Goal: Task Accomplishment & Management: Complete application form

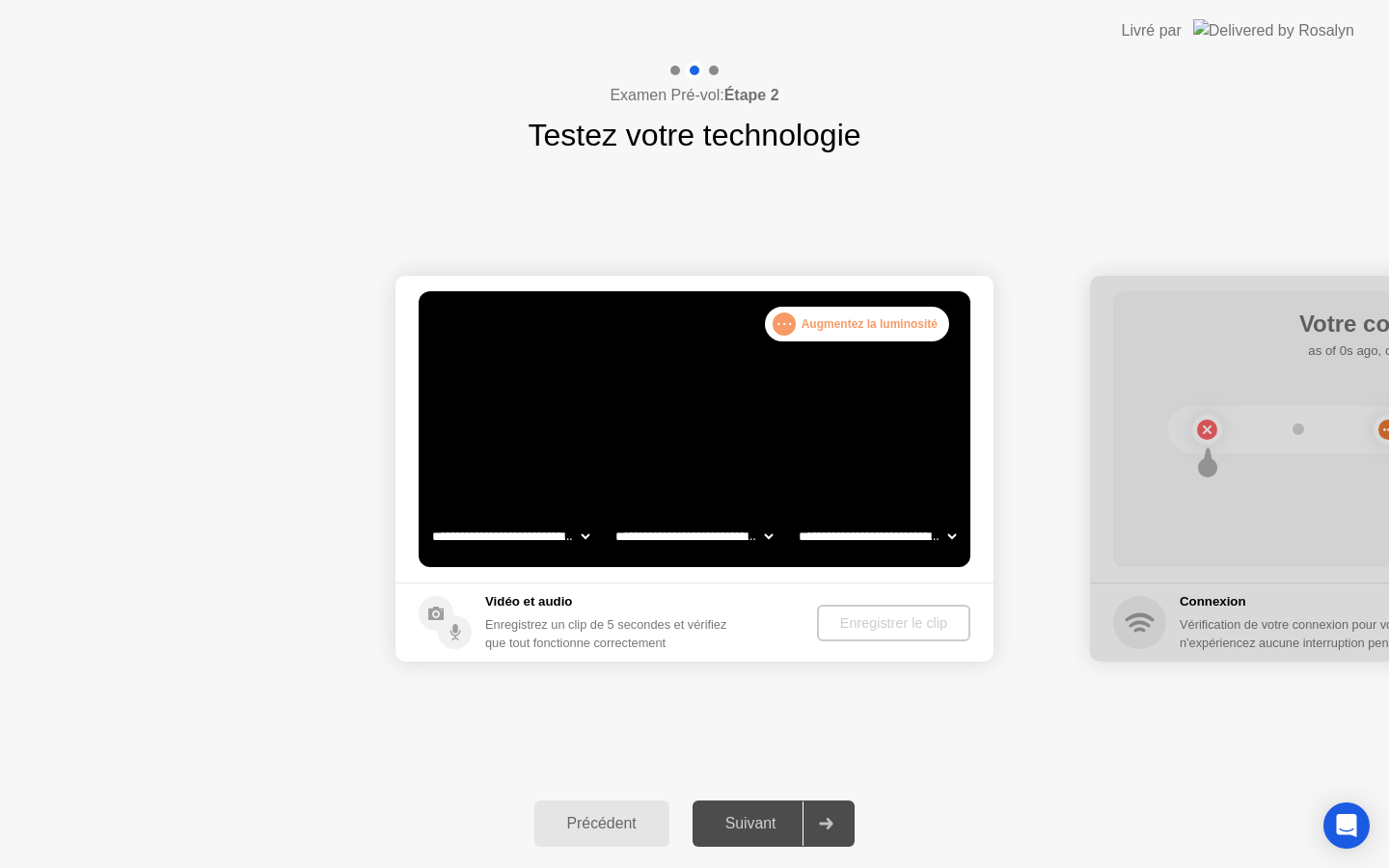
select select "**********"
select select "*******"
click at [753, 831] on div "Suivant" at bounding box center [751, 823] width 105 height 18
click at [902, 624] on div "Enregistrer le clip" at bounding box center [894, 623] width 138 height 16
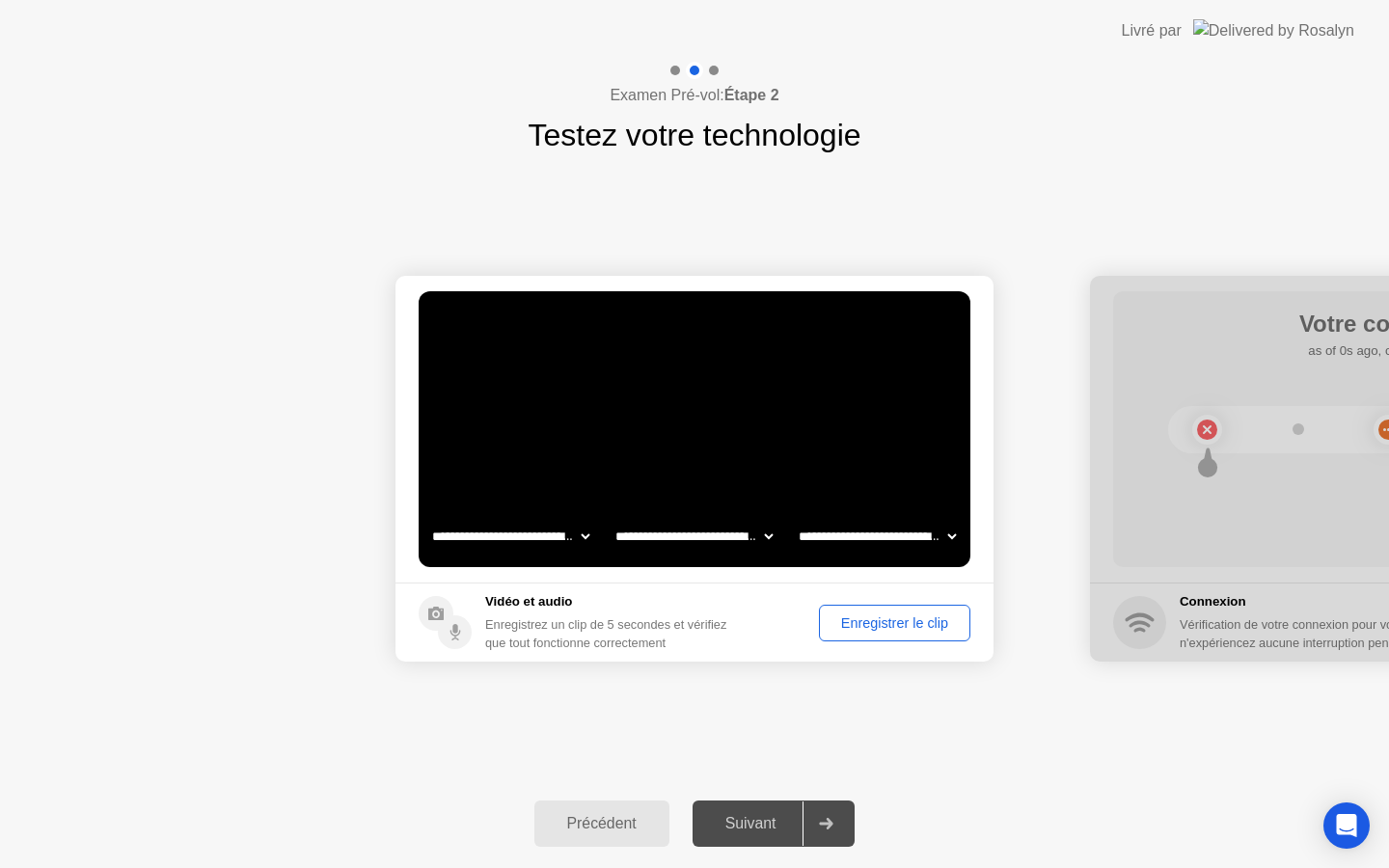
click at [826, 621] on div "Enregistrer le clip" at bounding box center [895, 623] width 138 height 16
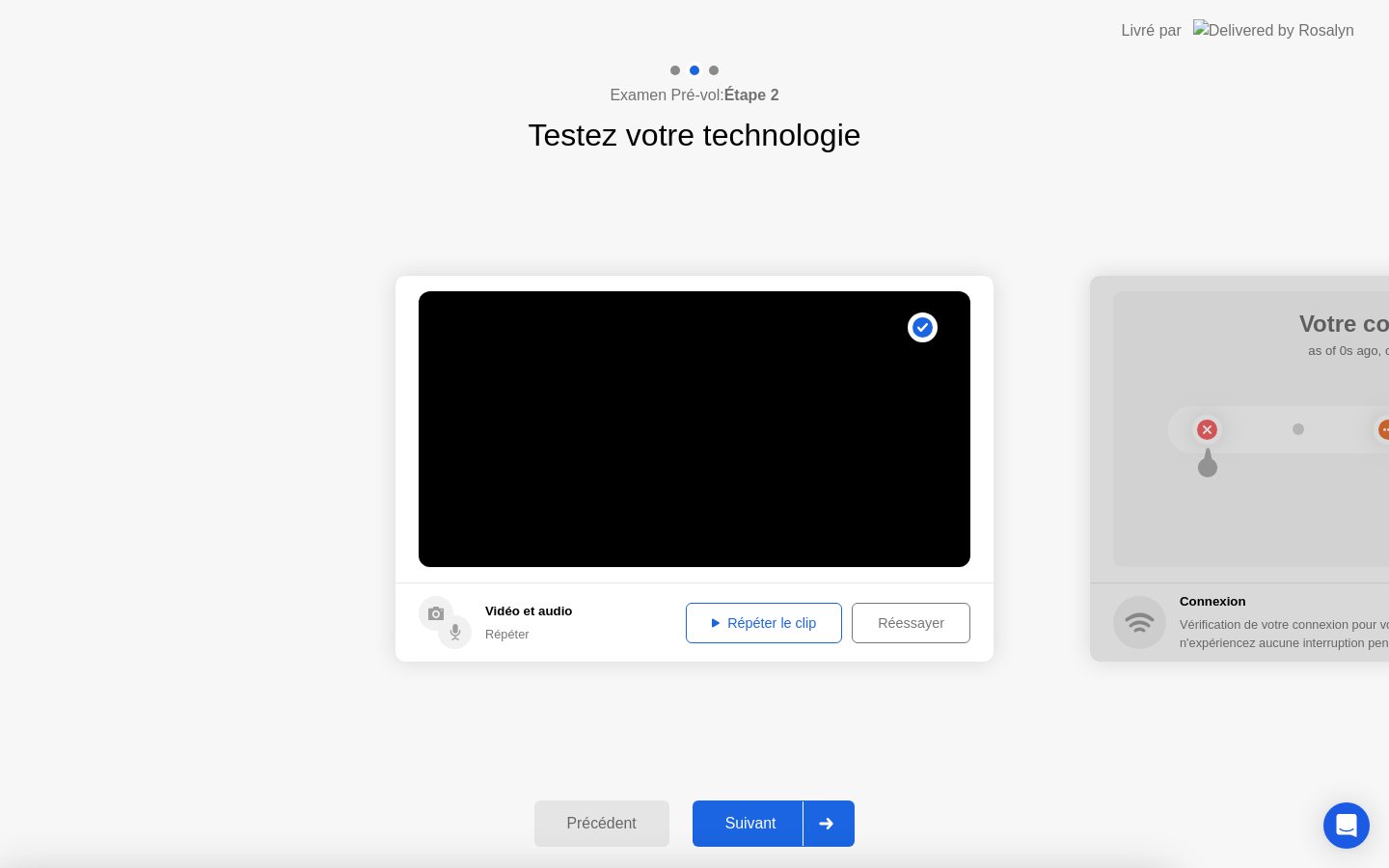
click at [762, 627] on div "Répéter le clip" at bounding box center [764, 623] width 142 height 16
click at [891, 616] on div "Réessayer" at bounding box center [911, 623] width 105 height 16
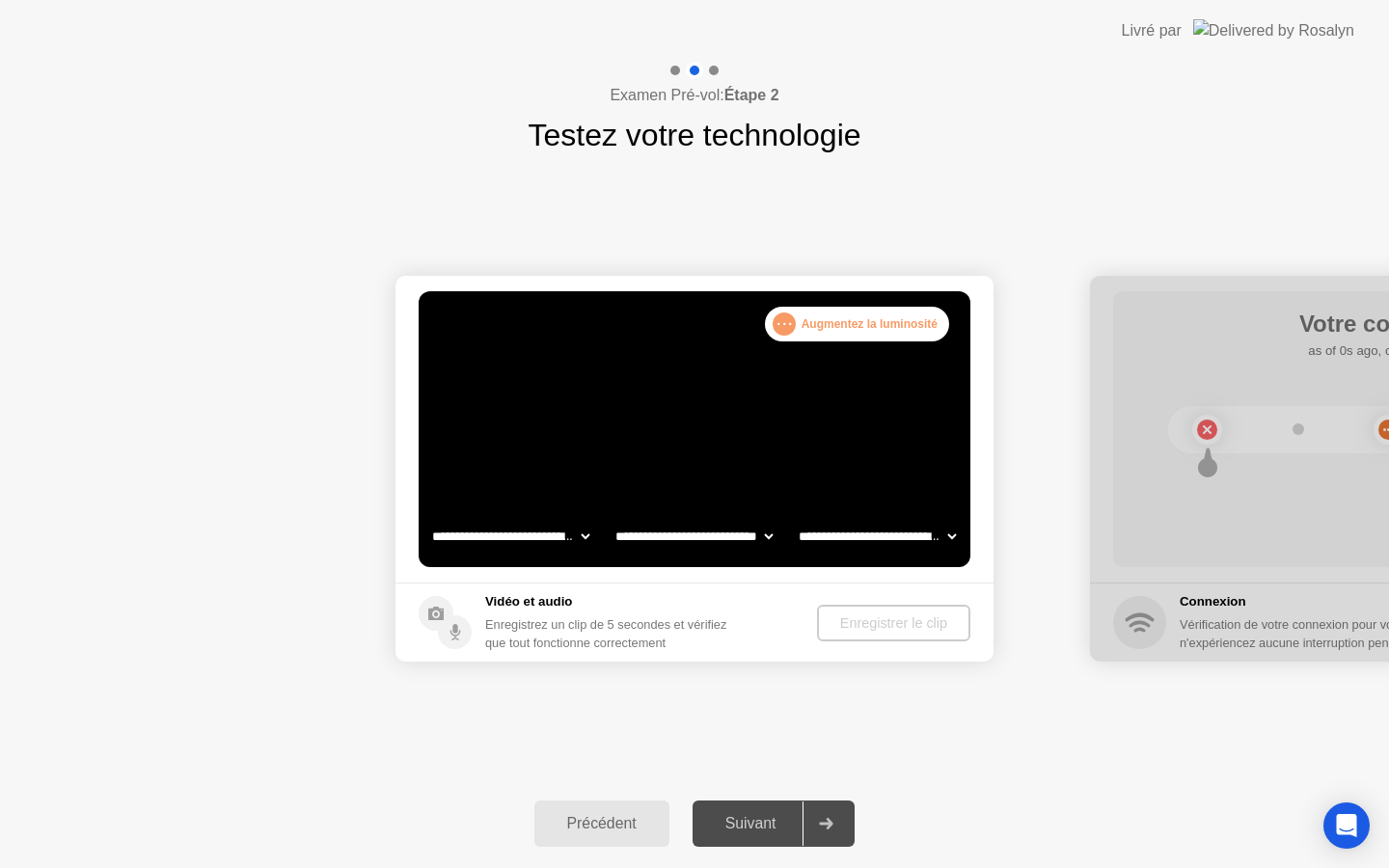
click at [595, 616] on div "Enregistrez un clip de 5 secondes et vérifiez que tout fonctionne correctement" at bounding box center [614, 633] width 257 height 37
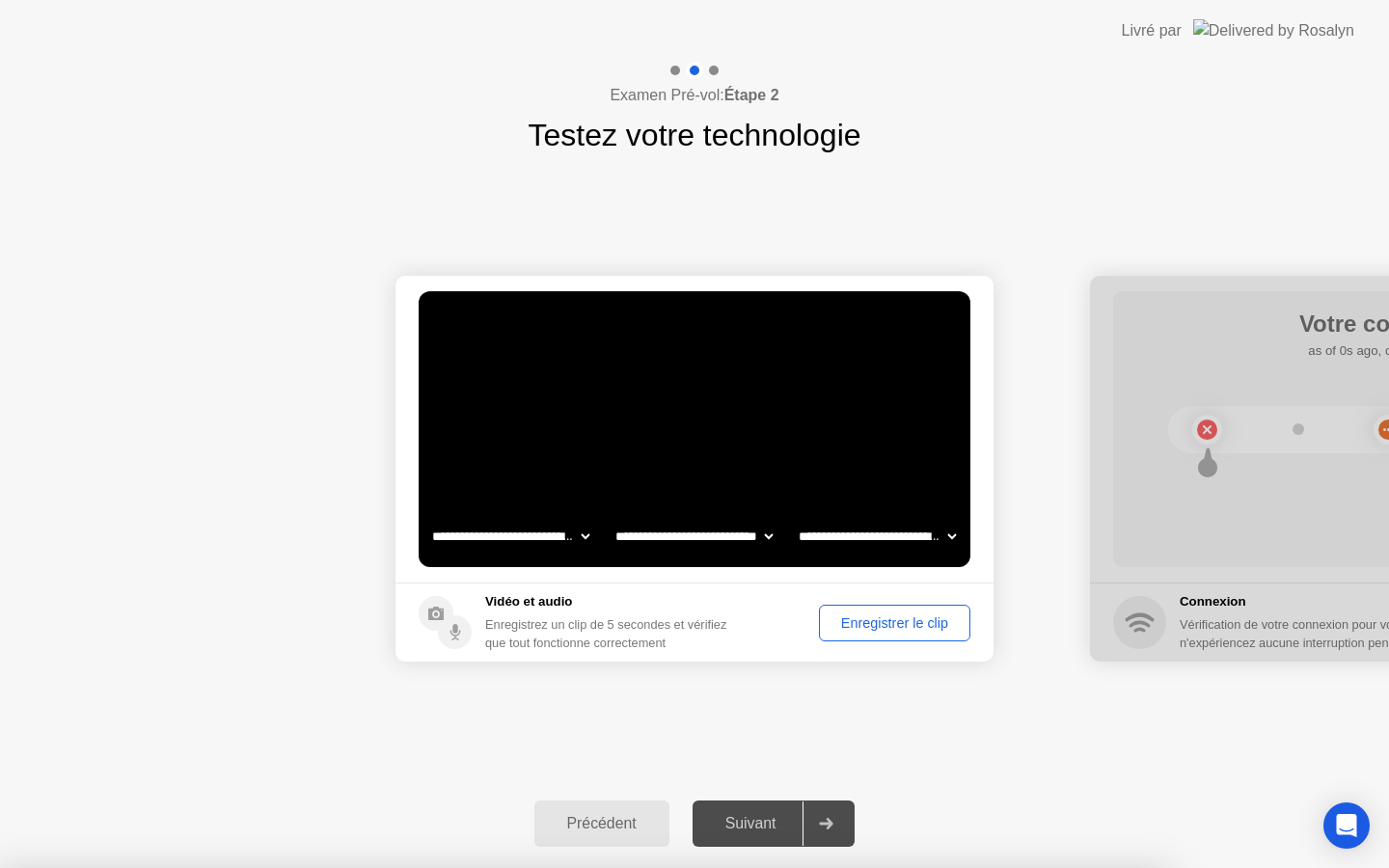
select select "**********"
click at [887, 616] on div "Enregistrer le clip" at bounding box center [895, 623] width 138 height 16
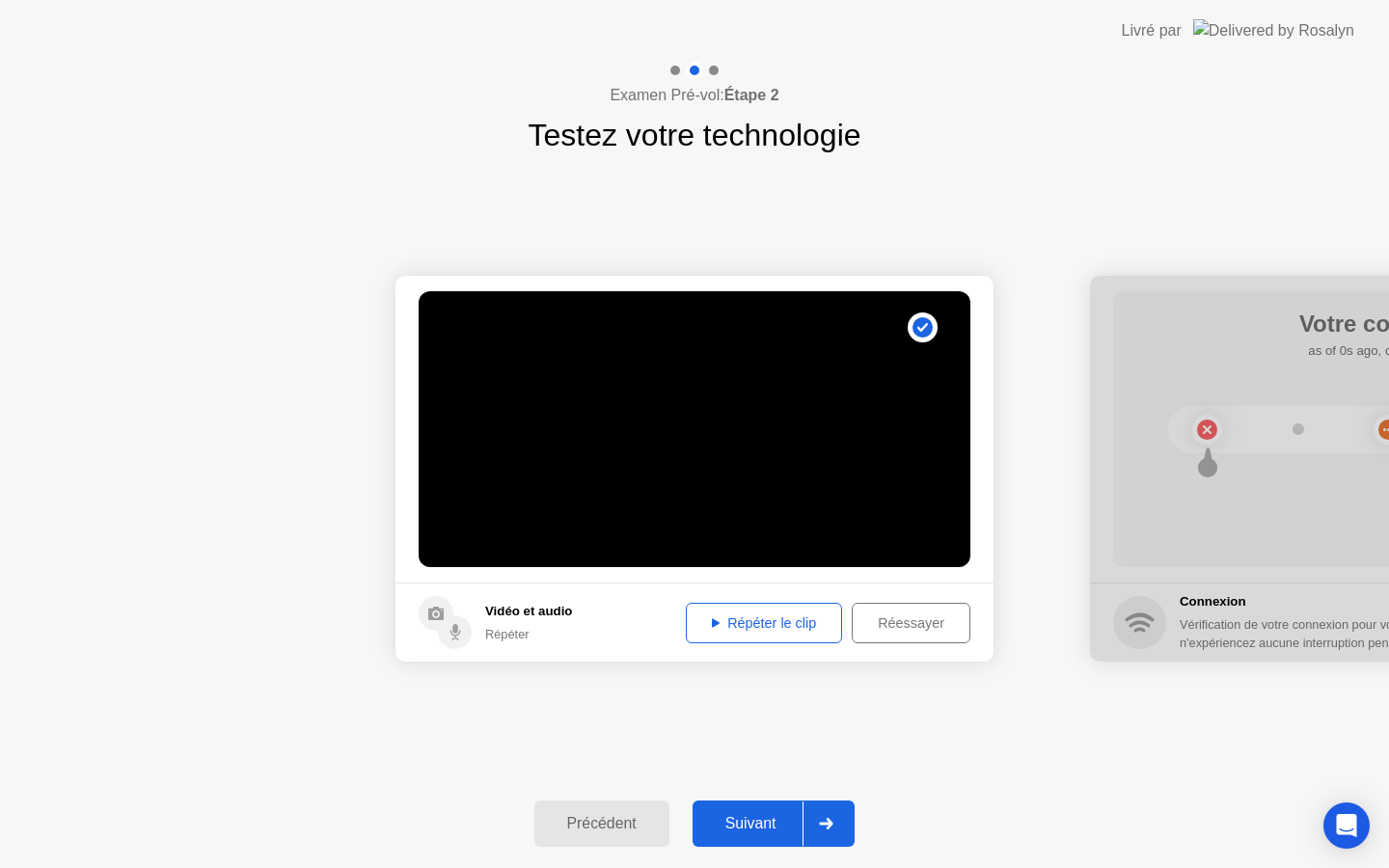
click at [766, 831] on div "Suivant" at bounding box center [751, 823] width 105 height 18
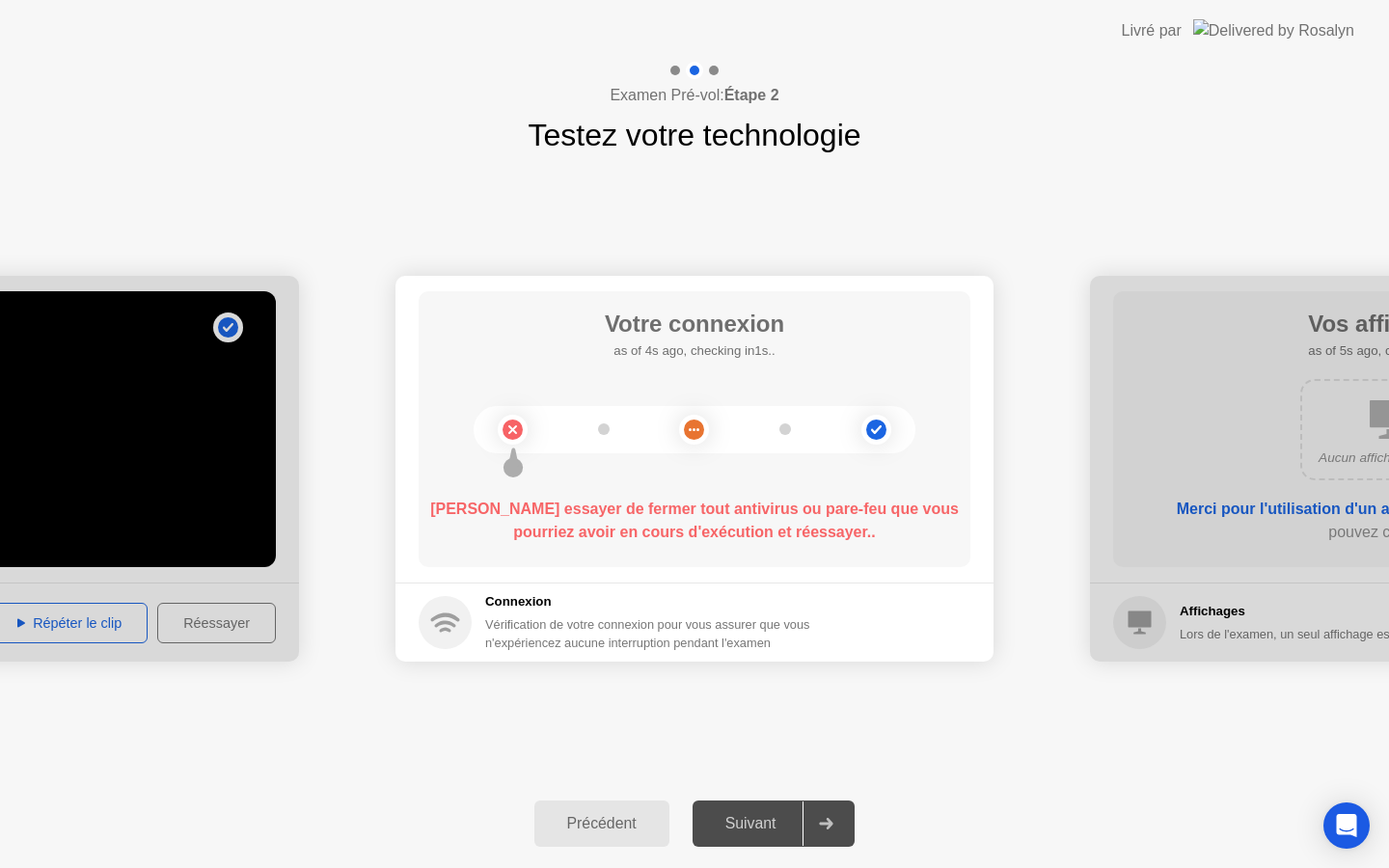
click at [685, 562] on div "Votre connexion as of 4s ago, checking in1s.. Veuillez essayer de fermer tout a…" at bounding box center [694, 429] width 552 height 276
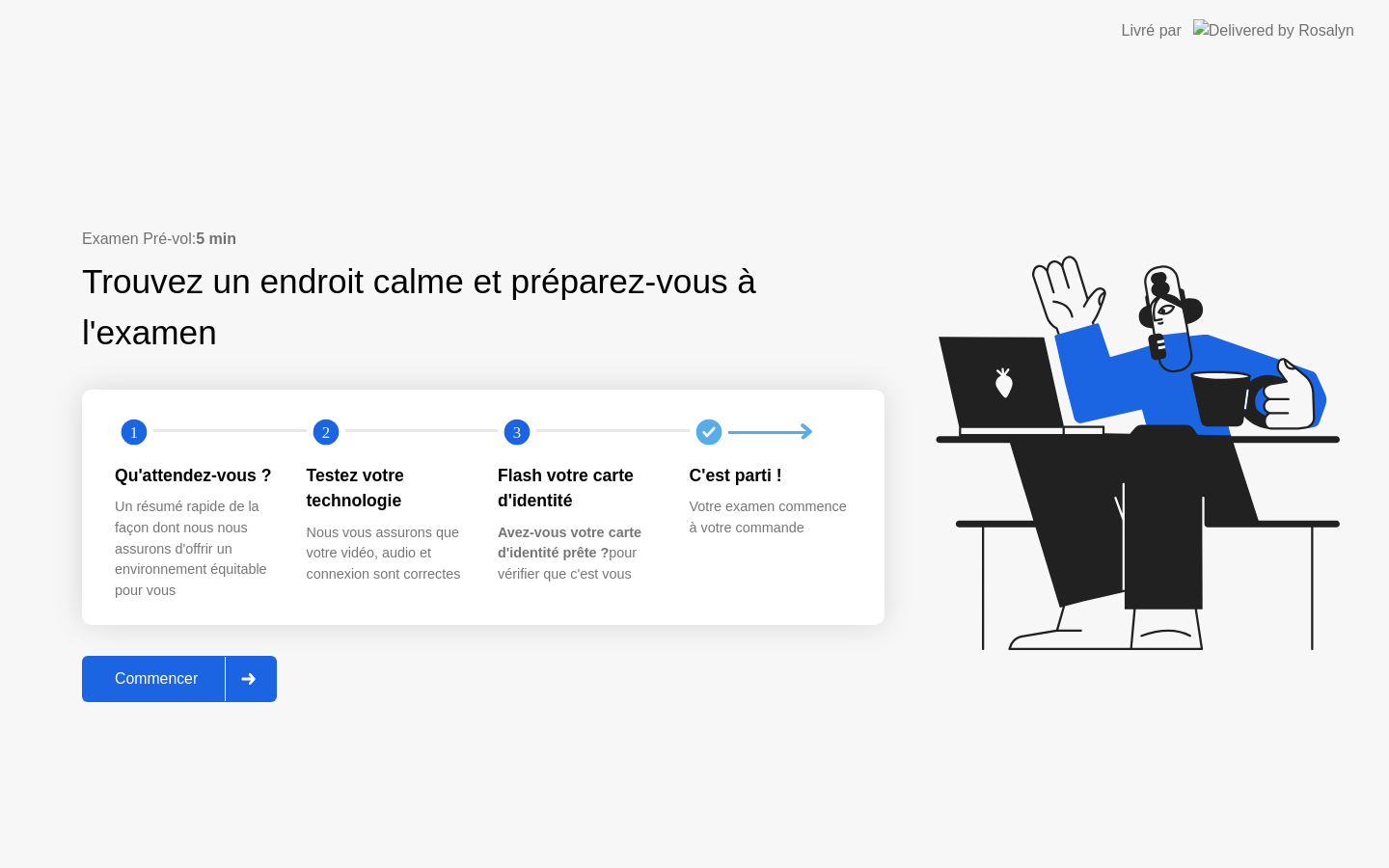
click at [173, 695] on button "Commencer" at bounding box center [179, 678] width 195 height 46
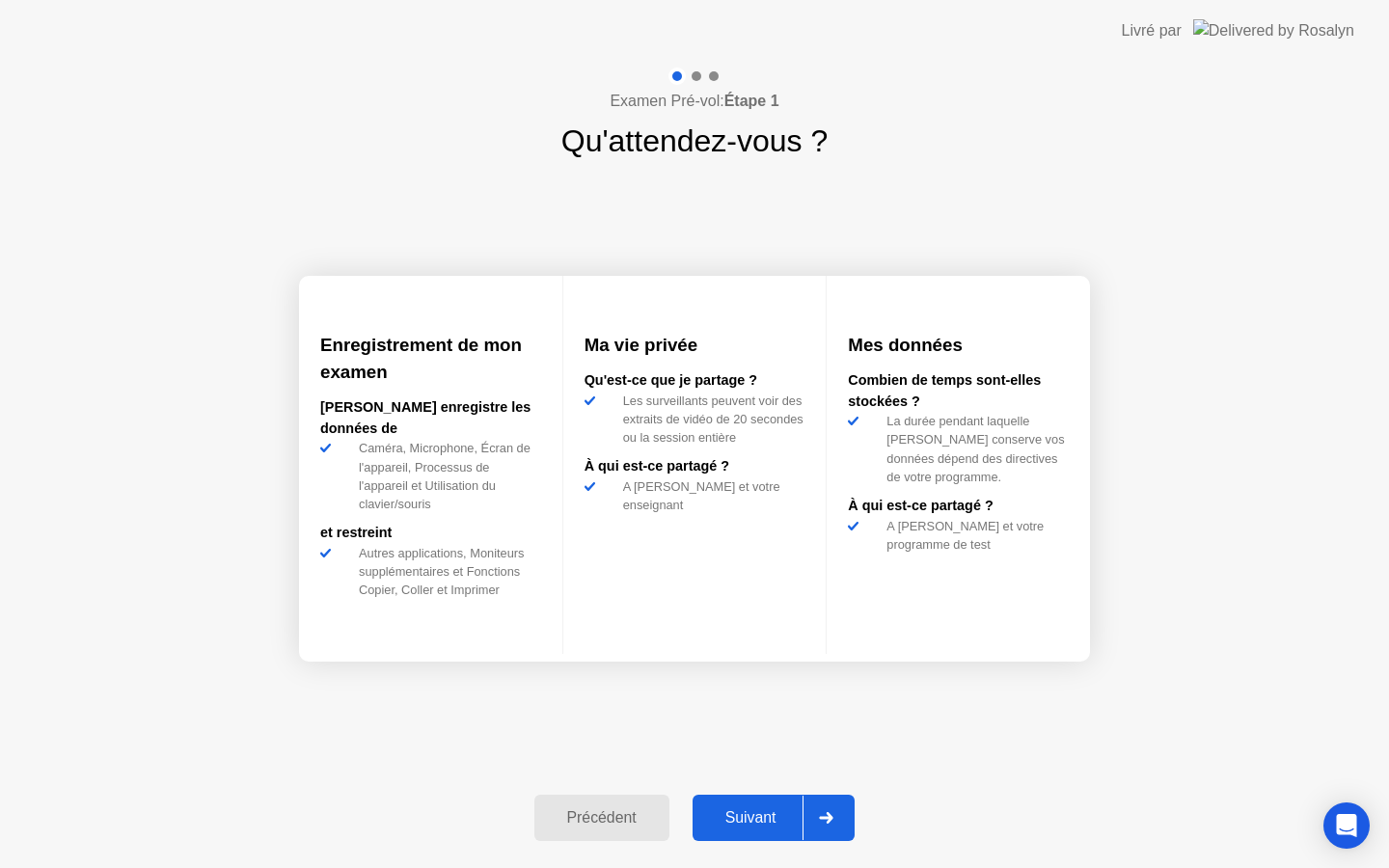
click at [791, 826] on div "Suivant" at bounding box center [751, 817] width 105 height 18
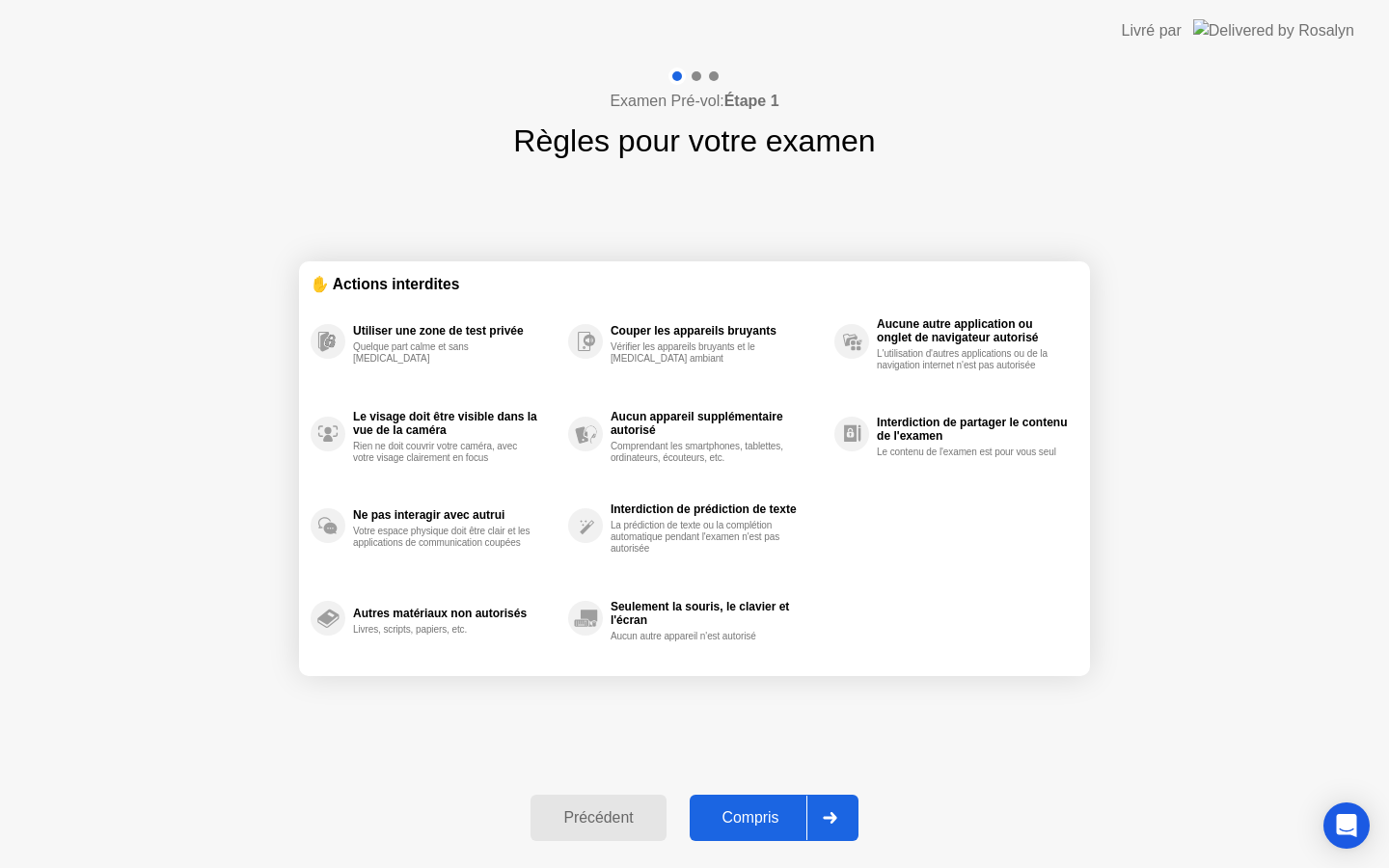
click at [791, 826] on div "Compris" at bounding box center [751, 817] width 111 height 18
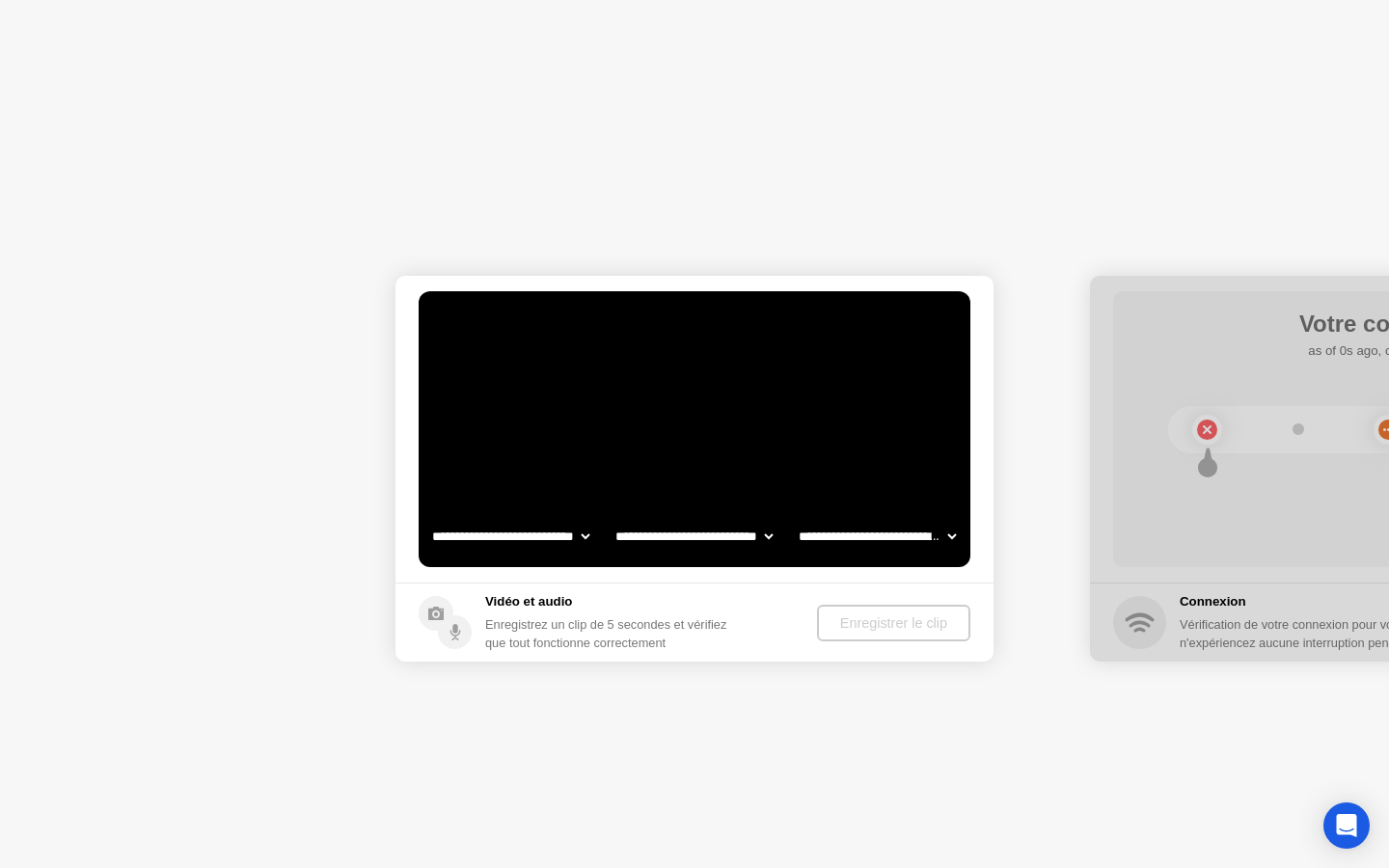
select select "**********"
select select "*******"
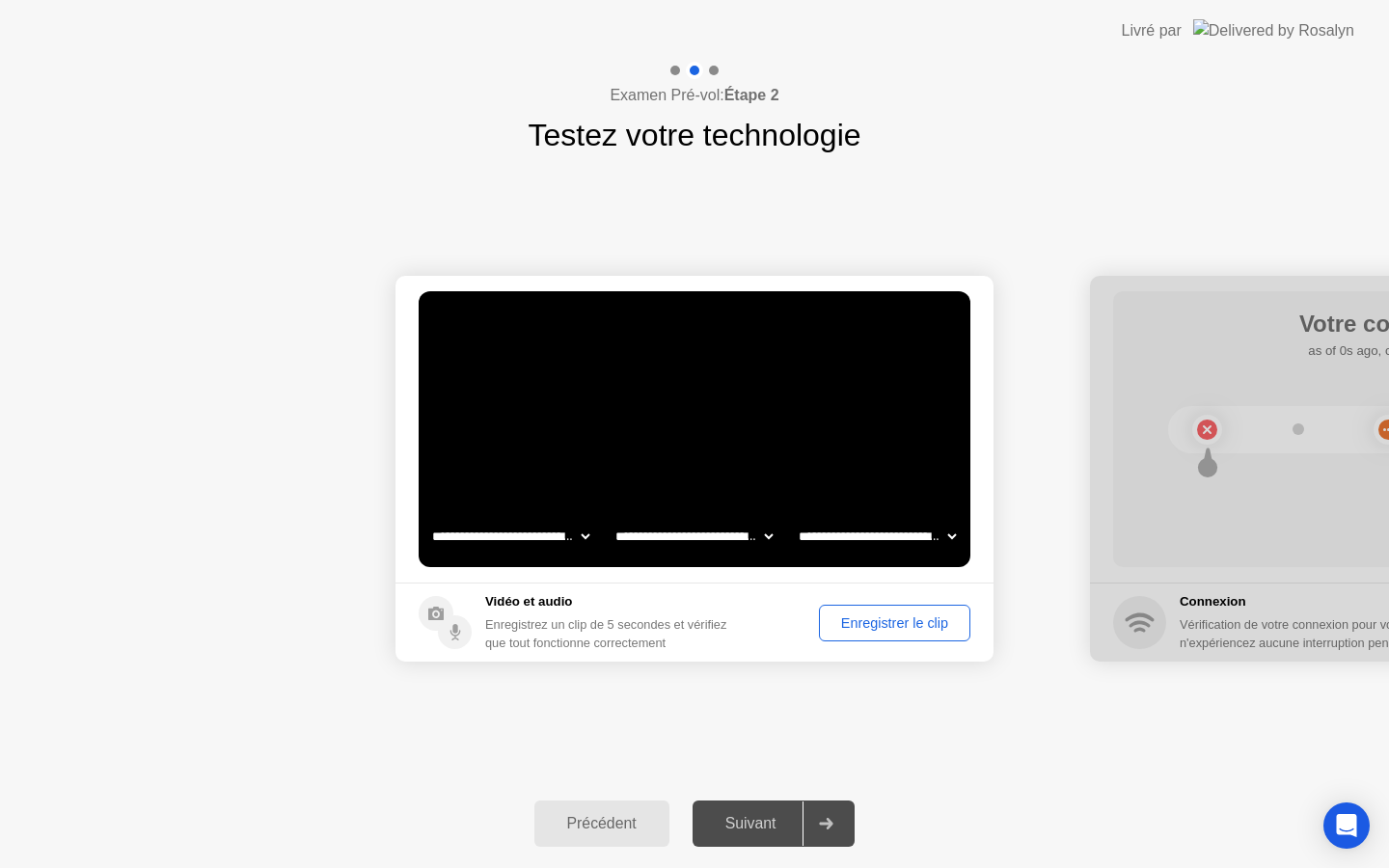
click at [881, 630] on div "Enregistrer le clip" at bounding box center [895, 623] width 138 height 16
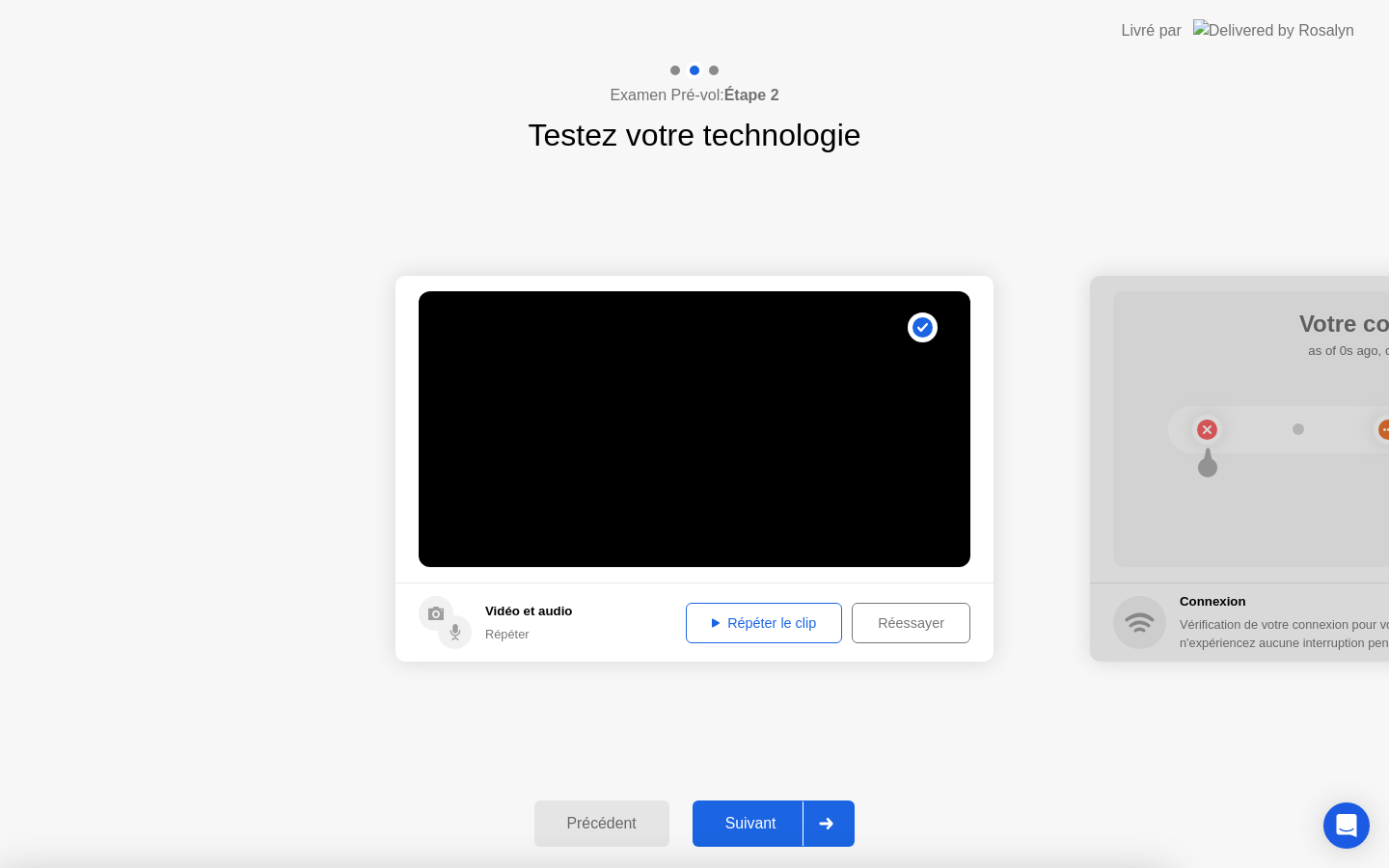
click at [793, 814] on div "Suivant" at bounding box center [751, 823] width 105 height 18
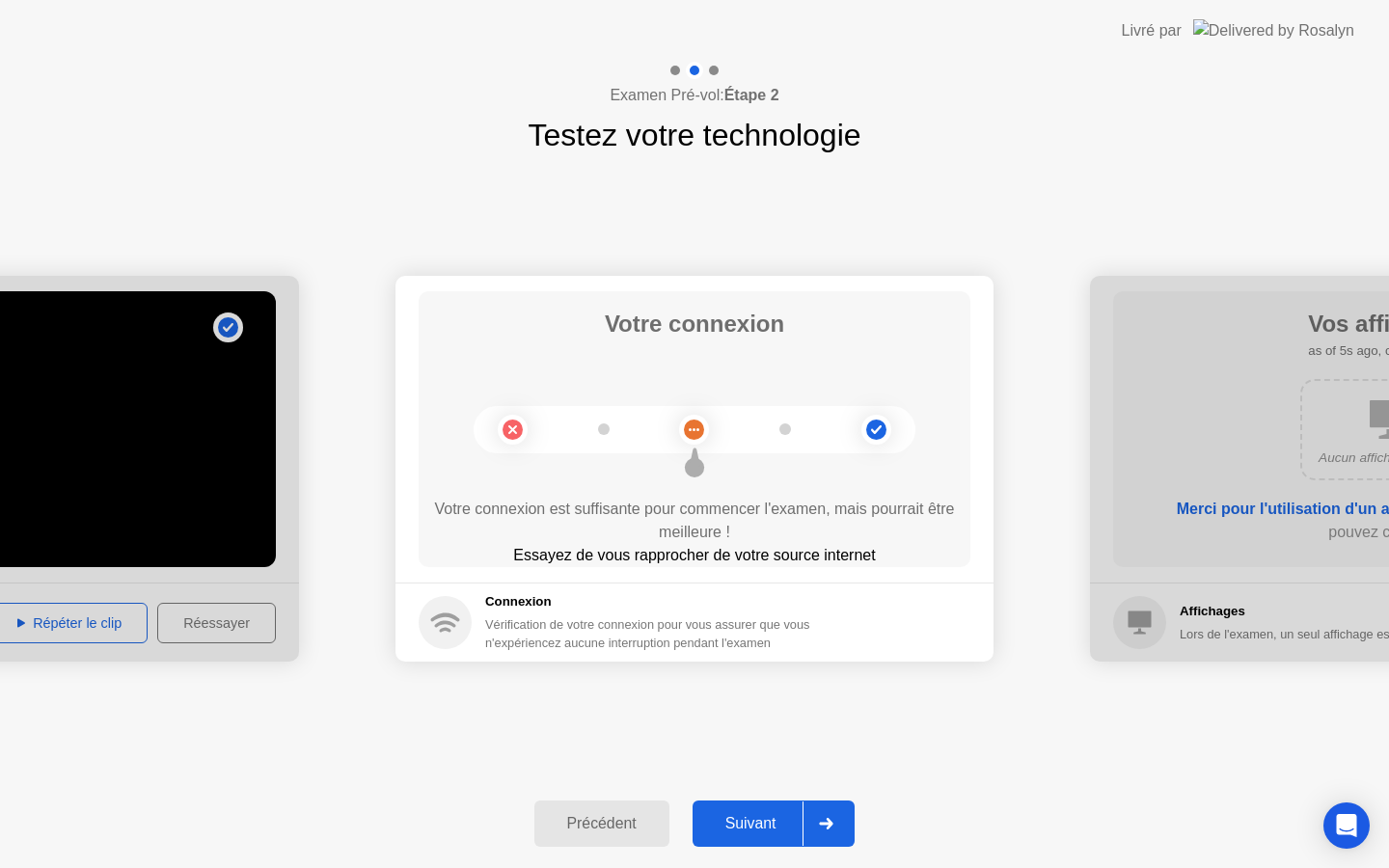
click at [752, 811] on button "Suivant" at bounding box center [774, 822] width 163 height 46
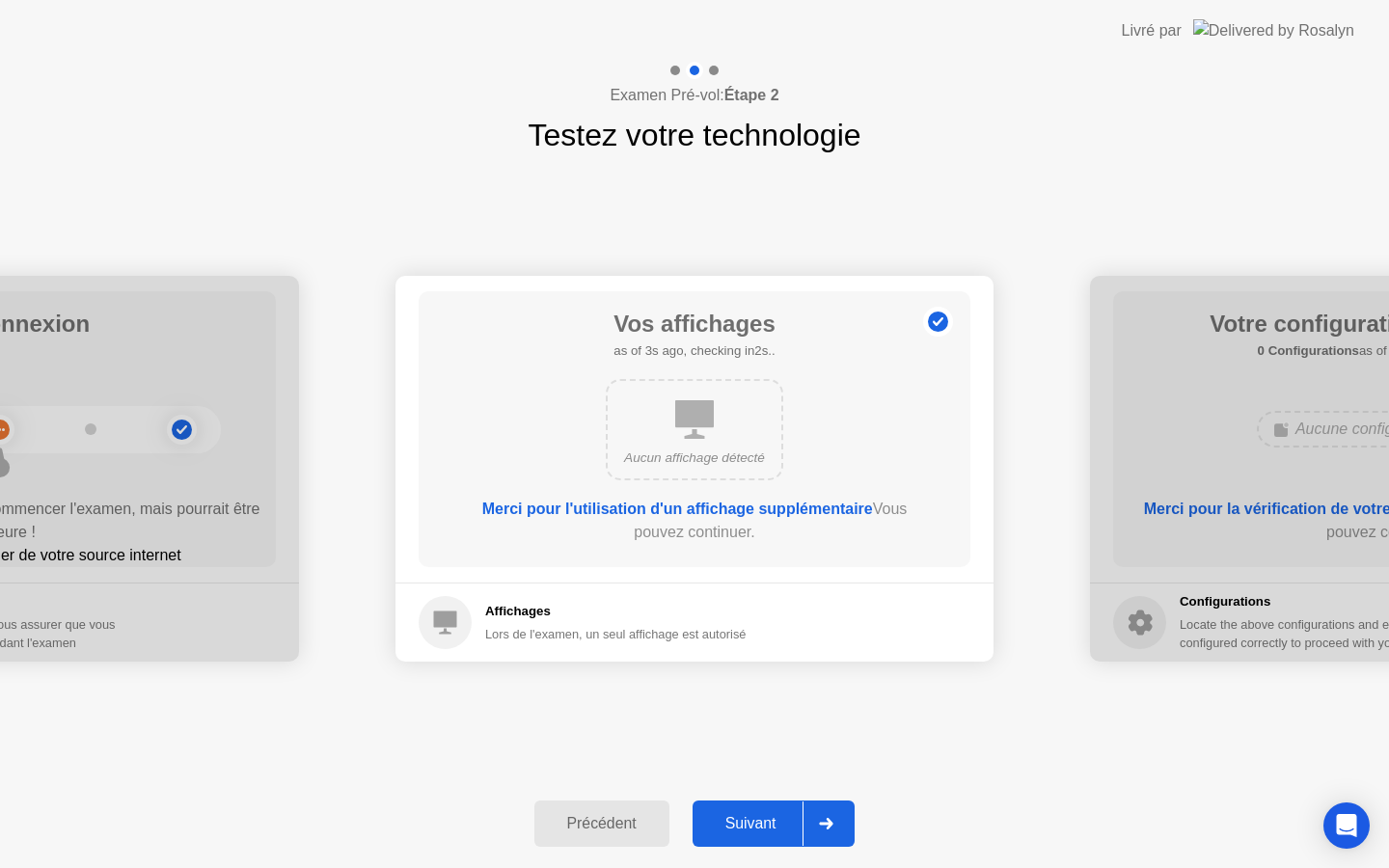
click at [752, 811] on button "Suivant" at bounding box center [774, 822] width 163 height 46
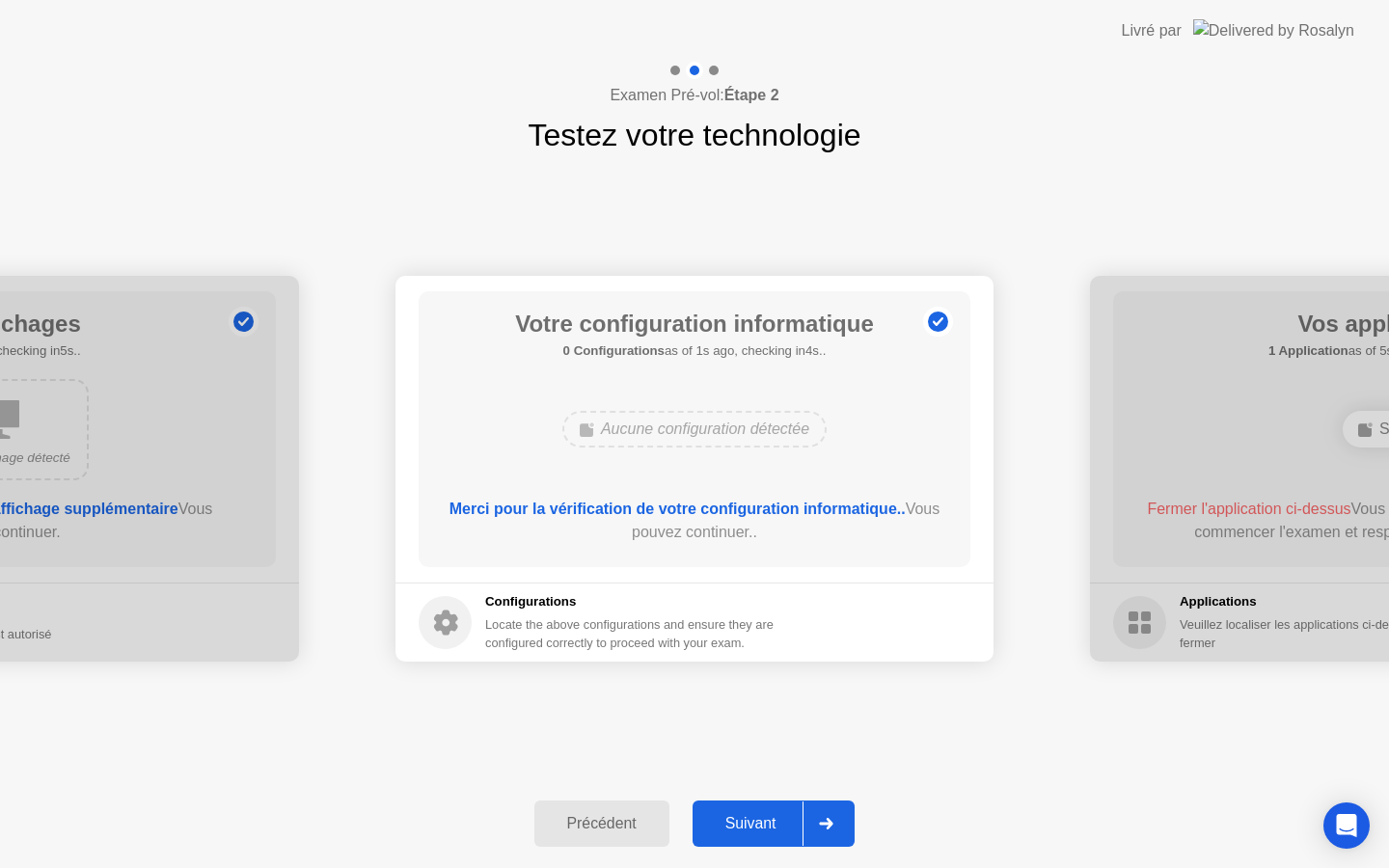
click at [752, 811] on button "Suivant" at bounding box center [774, 822] width 163 height 46
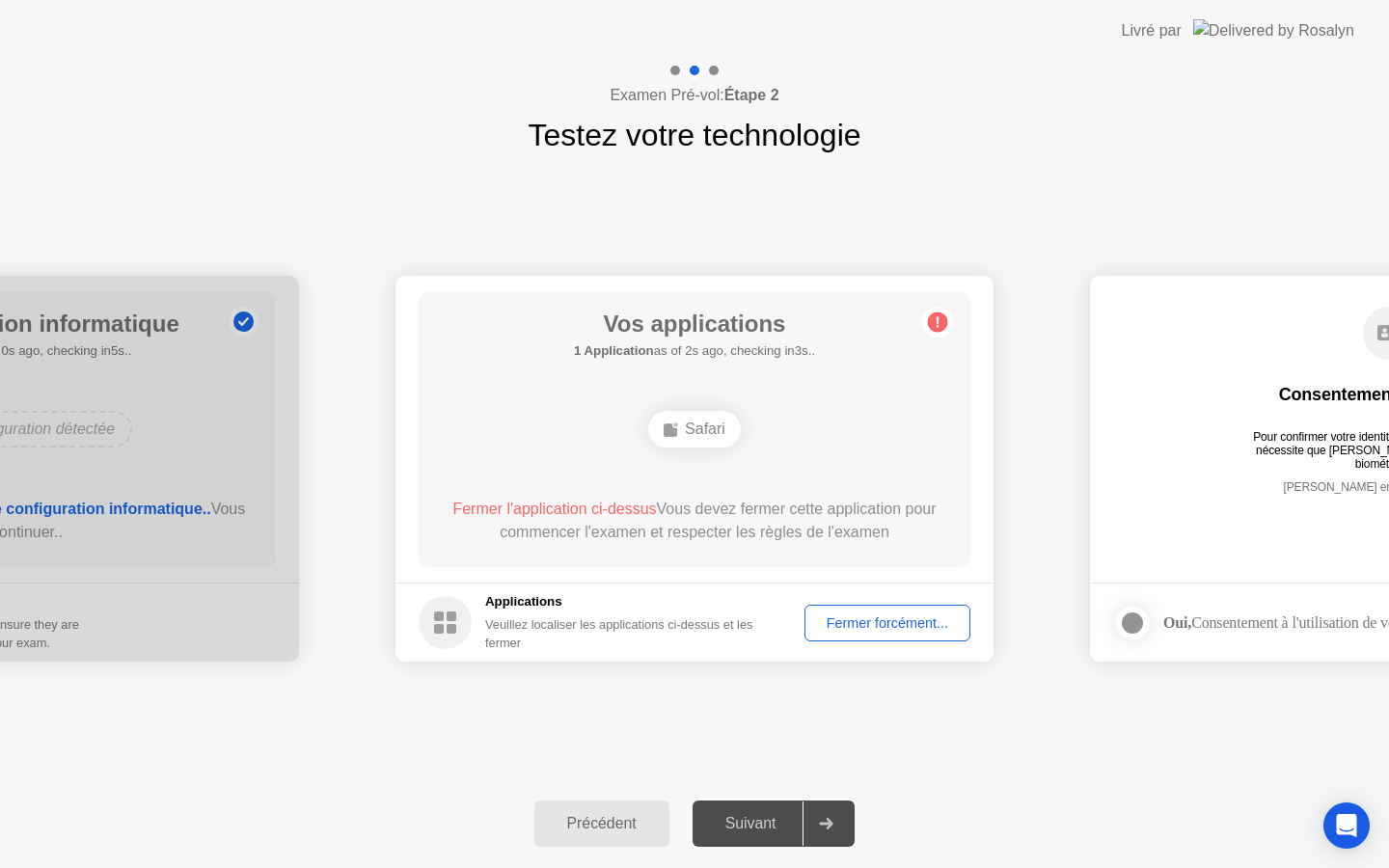
click at [915, 619] on div "Fermer forcément..." at bounding box center [887, 623] width 152 height 16
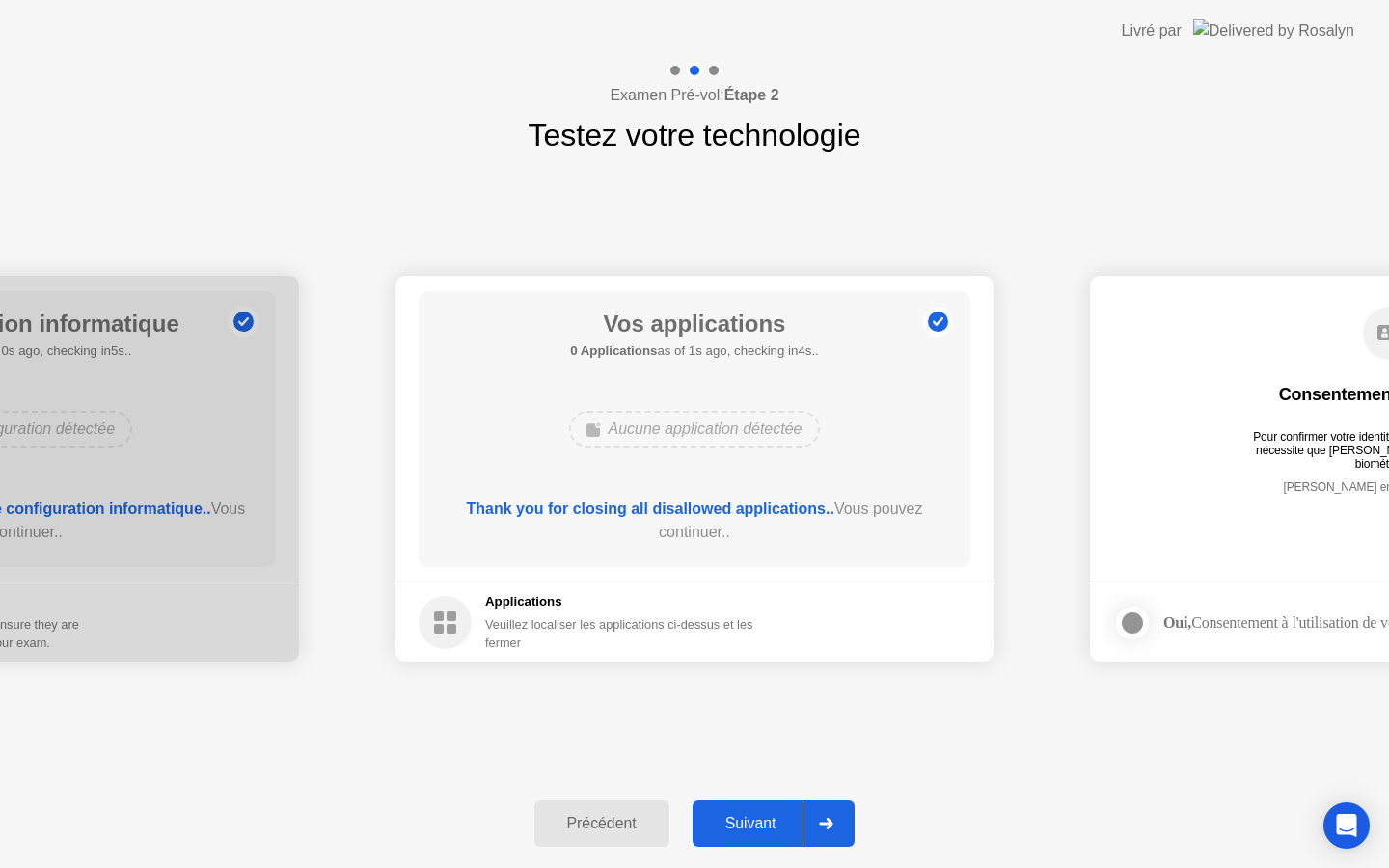
click at [783, 799] on div "Précédent Suivant" at bounding box center [694, 823] width 1389 height 89
click at [779, 830] on div "Suivant" at bounding box center [751, 823] width 105 height 18
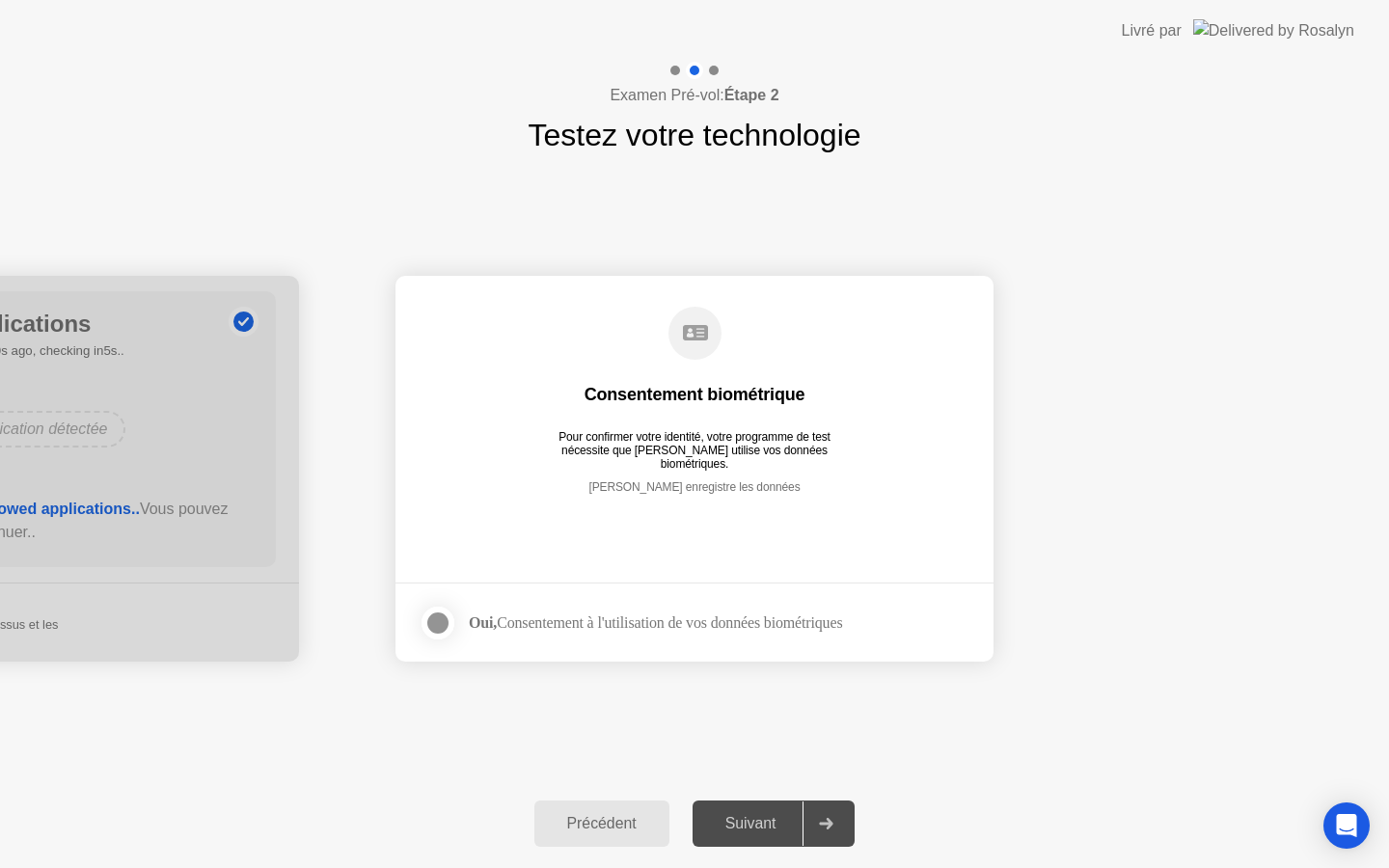
click at [439, 630] on div at bounding box center [438, 623] width 23 height 23
click at [761, 816] on div "Suivant" at bounding box center [751, 823] width 105 height 18
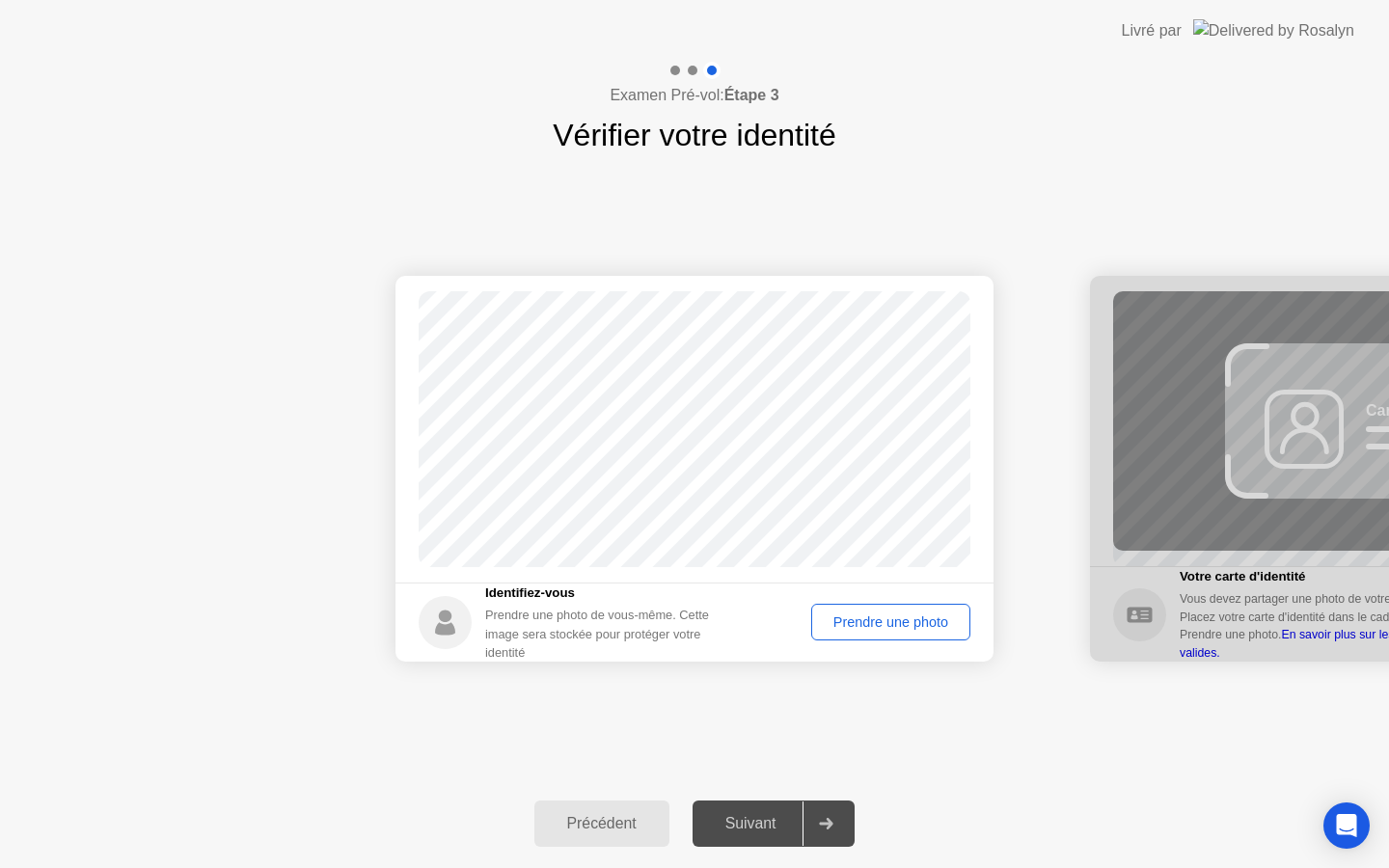
click at [859, 629] on div "Prendre une photo" at bounding box center [890, 622] width 145 height 16
click at [781, 816] on div "Suivant" at bounding box center [751, 823] width 105 height 18
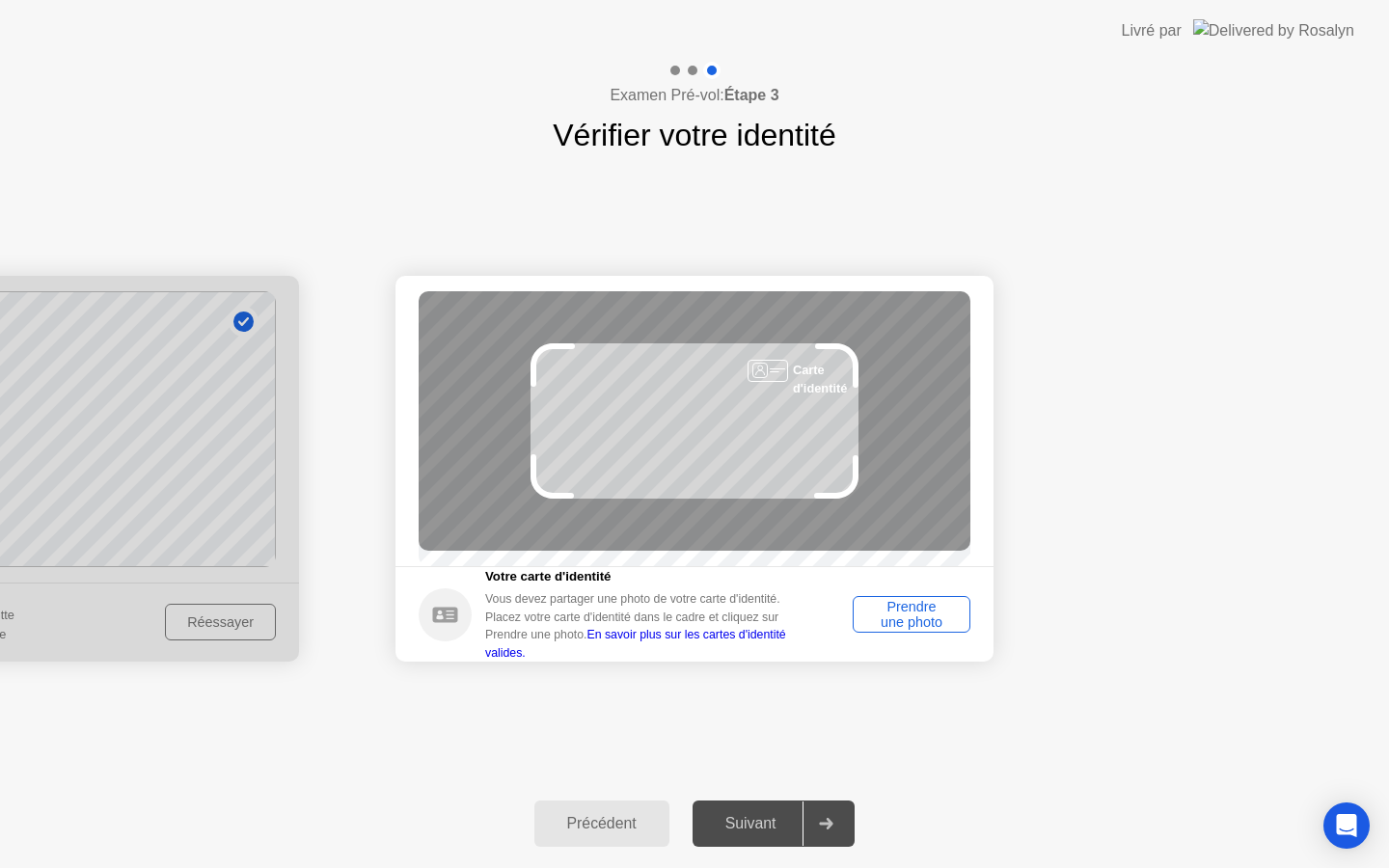
click at [956, 624] on div "Prendre une photo" at bounding box center [911, 615] width 104 height 31
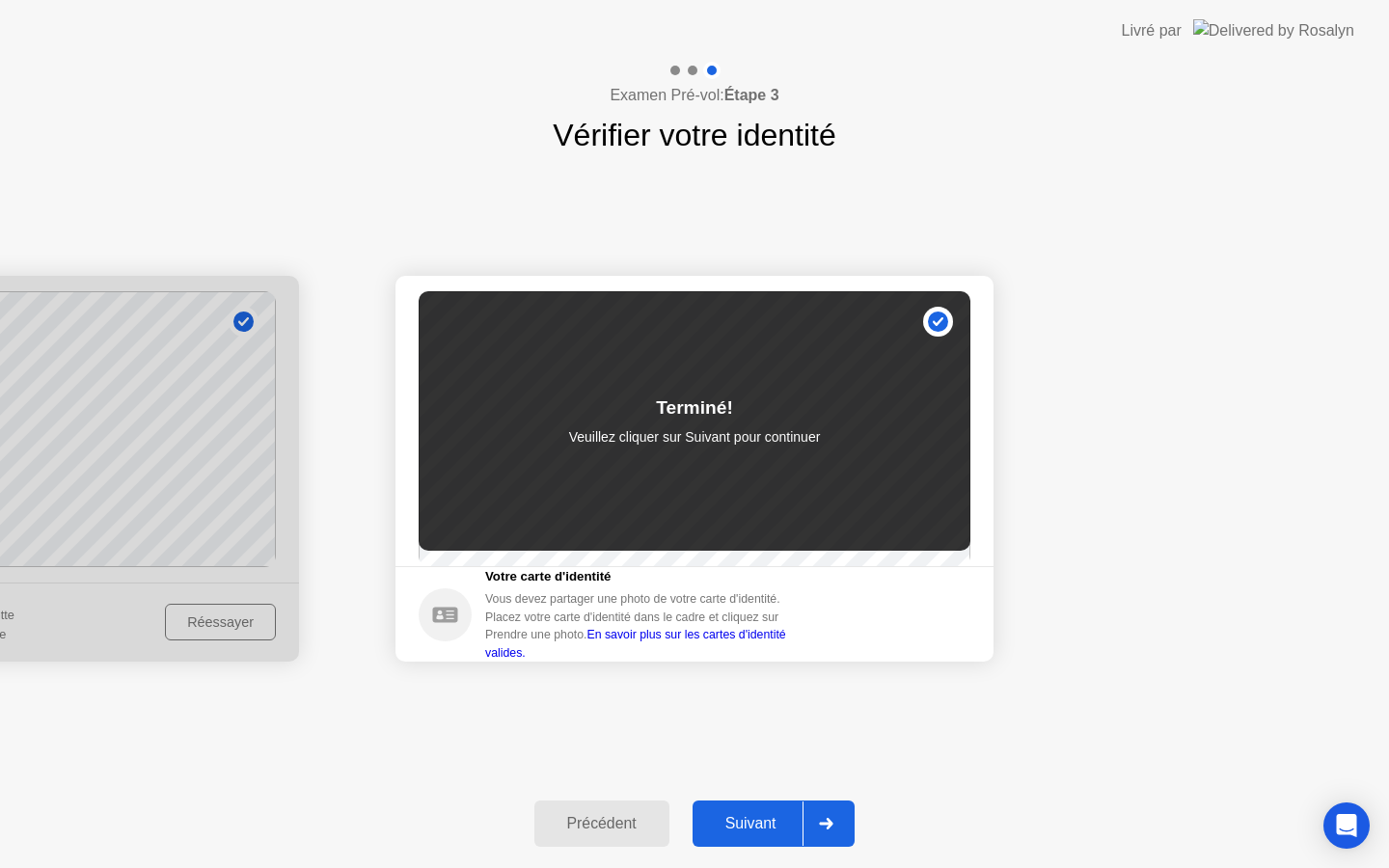
click at [786, 814] on div "Suivant" at bounding box center [751, 823] width 105 height 18
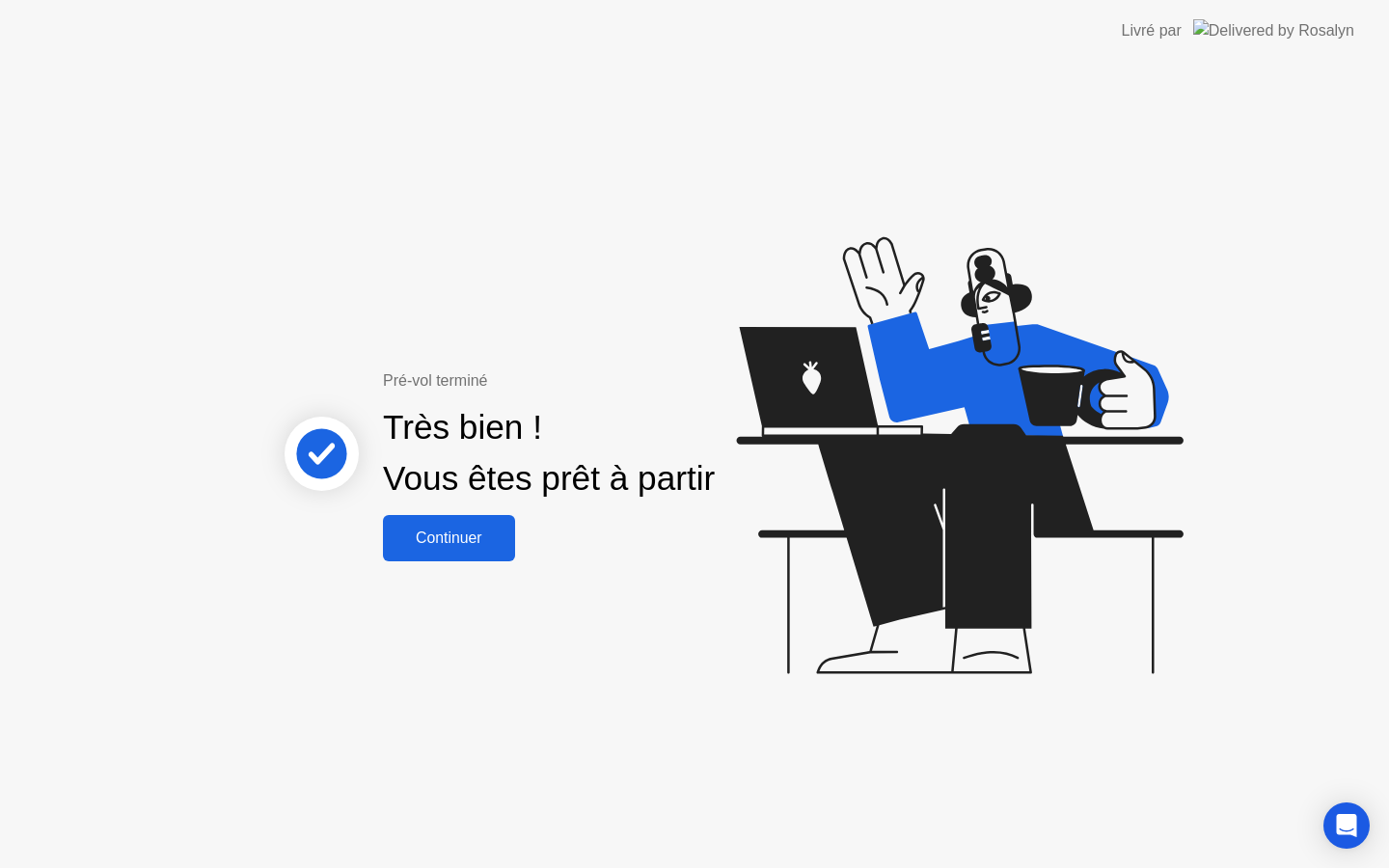
click at [452, 547] on div "Continuer" at bounding box center [449, 538] width 121 height 18
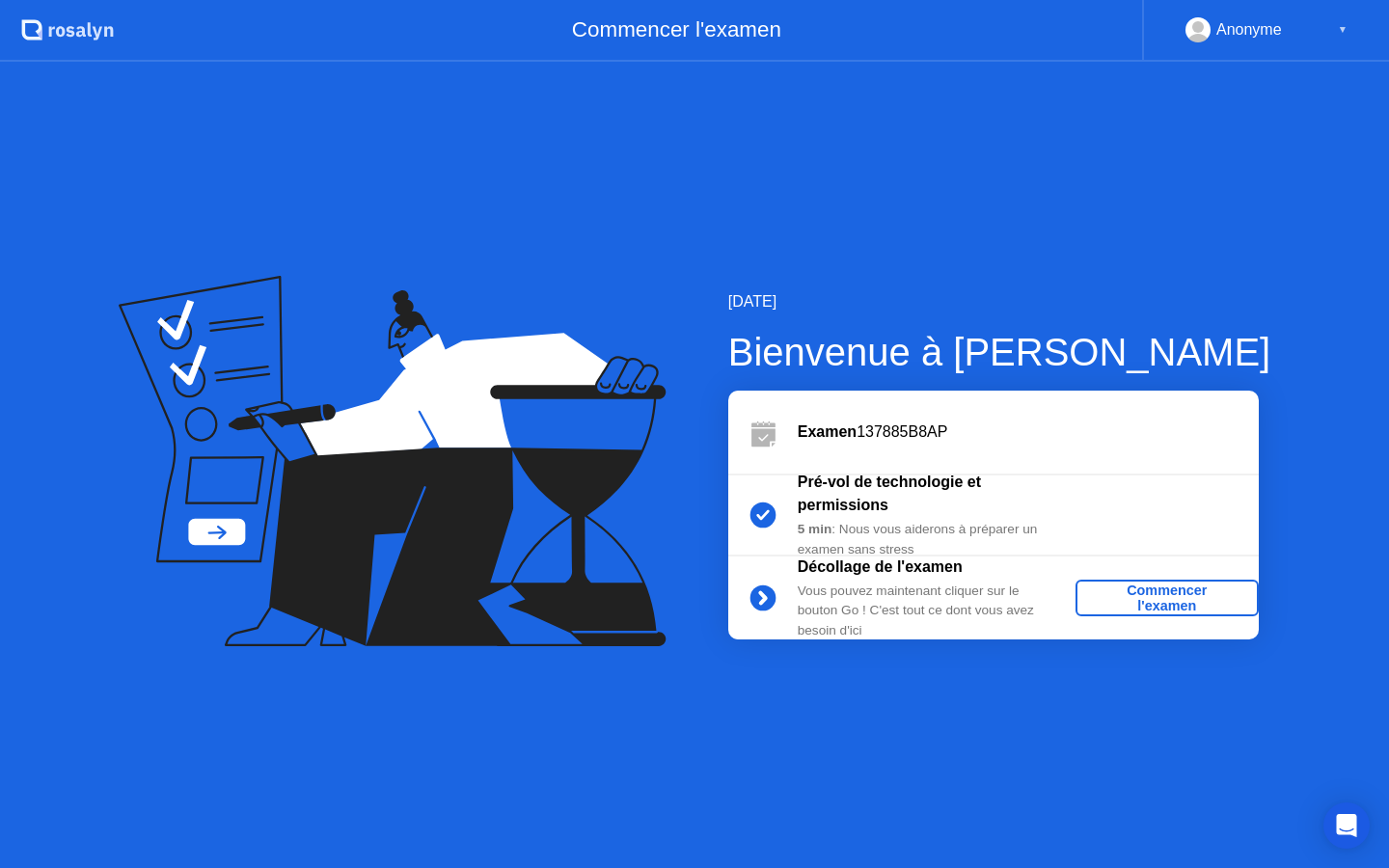
click at [1117, 594] on div "Commencer l'examen" at bounding box center [1167, 598] width 168 height 31
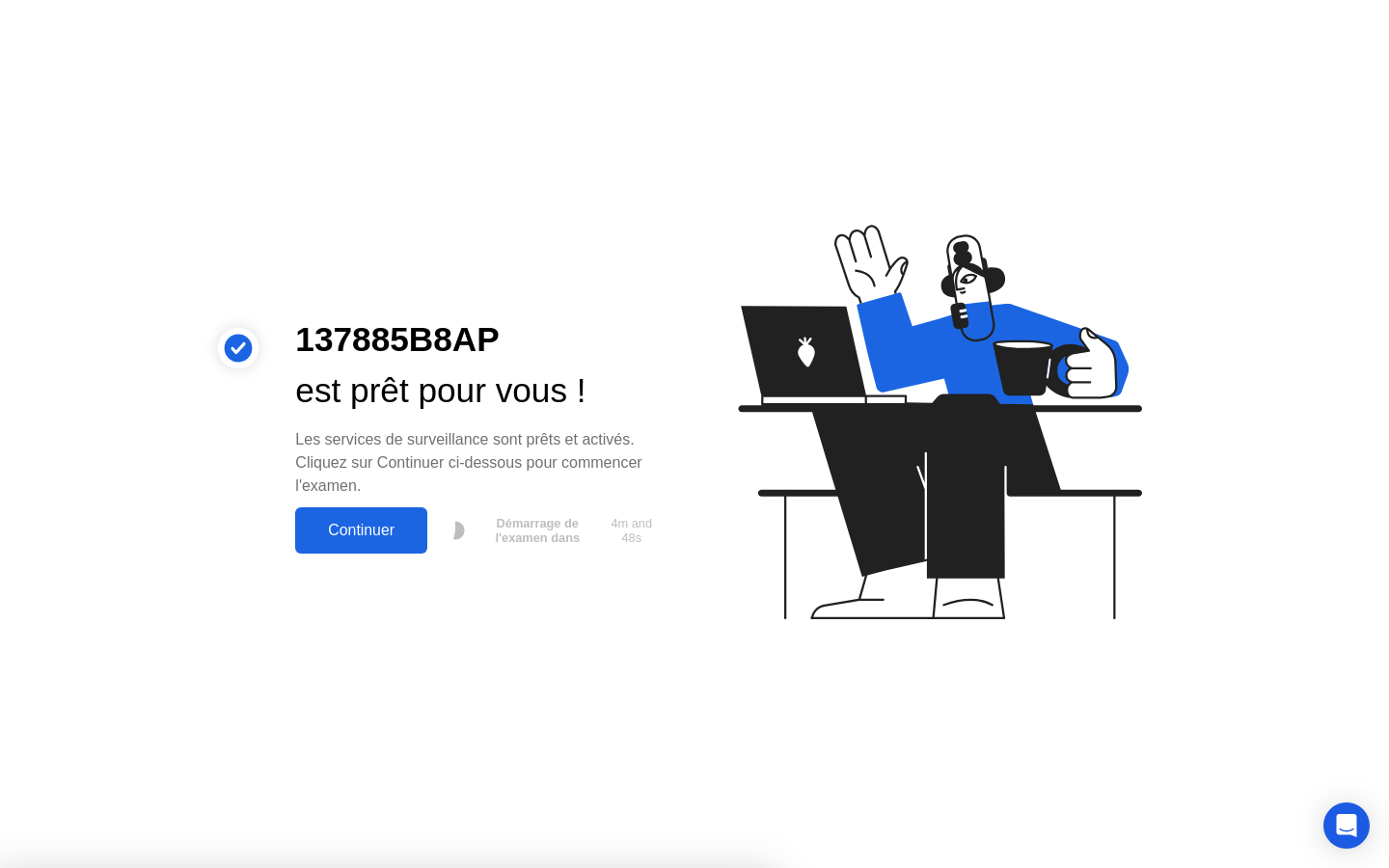
drag, startPoint x: 624, startPoint y: 592, endPoint x: 1332, endPoint y: 658, distance: 711.1
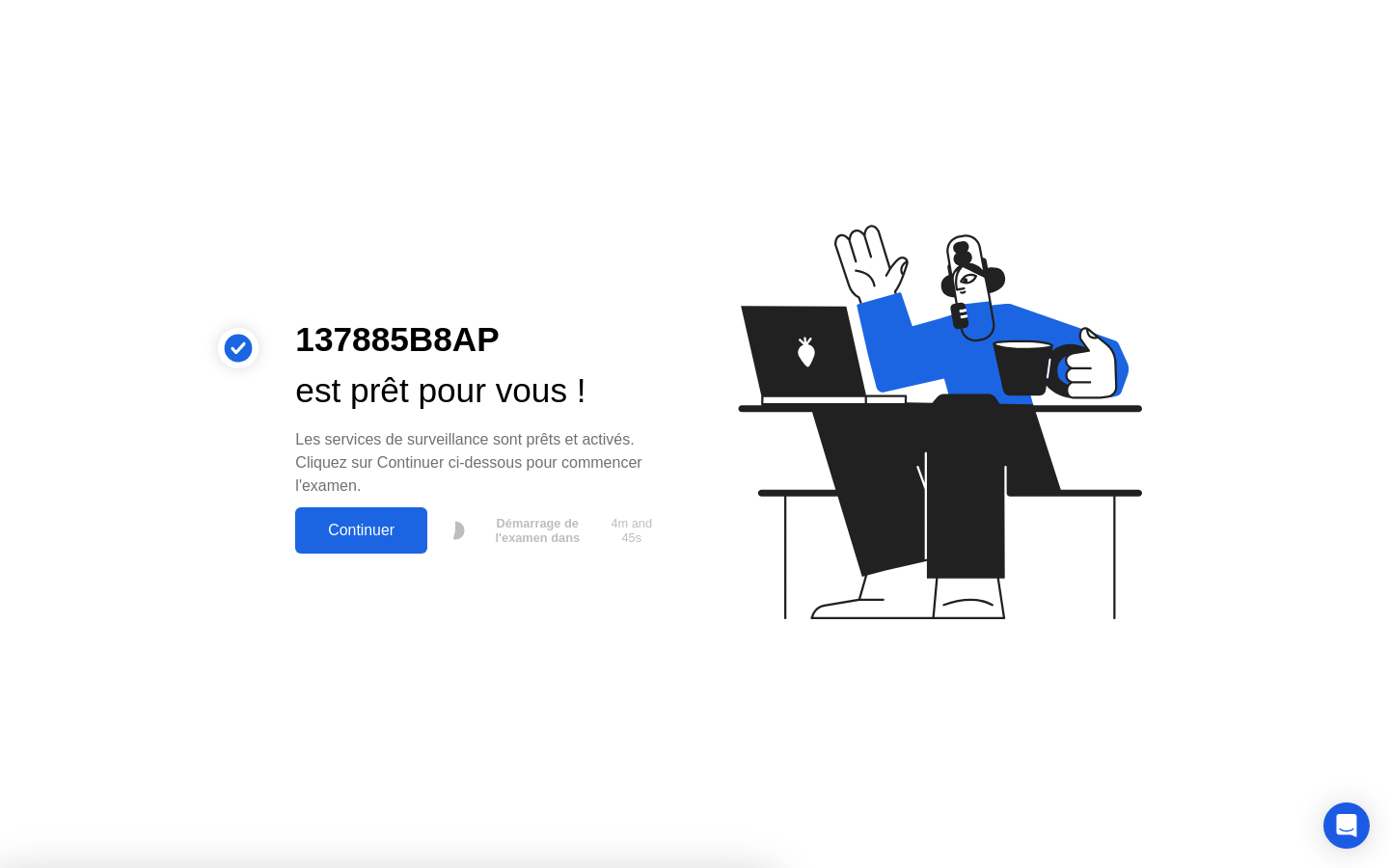
drag, startPoint x: 1345, startPoint y: 734, endPoint x: 1349, endPoint y: 831, distance: 97.1
click at [1349, 830] on body "137885B8AP est prêt pour vous ! Les services de surveillance sont prêts et acti…" at bounding box center [694, 434] width 1389 height 868
click at [1349, 831] on icon "Open Intercom Messenger" at bounding box center [1347, 825] width 25 height 25
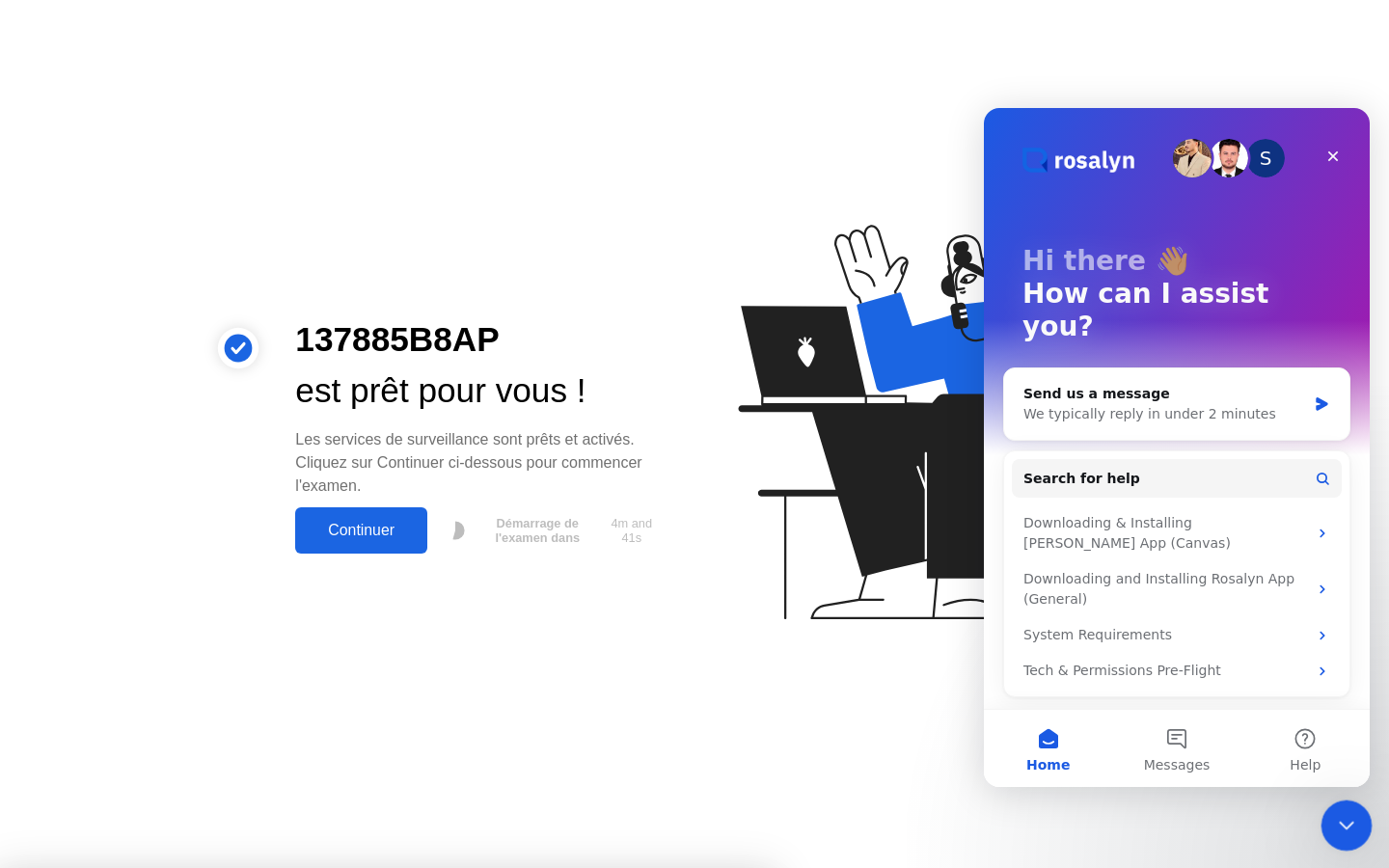
drag, startPoint x: 2670, startPoint y: 1630, endPoint x: 978, endPoint y: 377, distance: 2105.4
click at [1321, 799] on html at bounding box center [1343, 821] width 46 height 46
drag, startPoint x: 726, startPoint y: 573, endPoint x: 726, endPoint y: 586, distance: 13.0
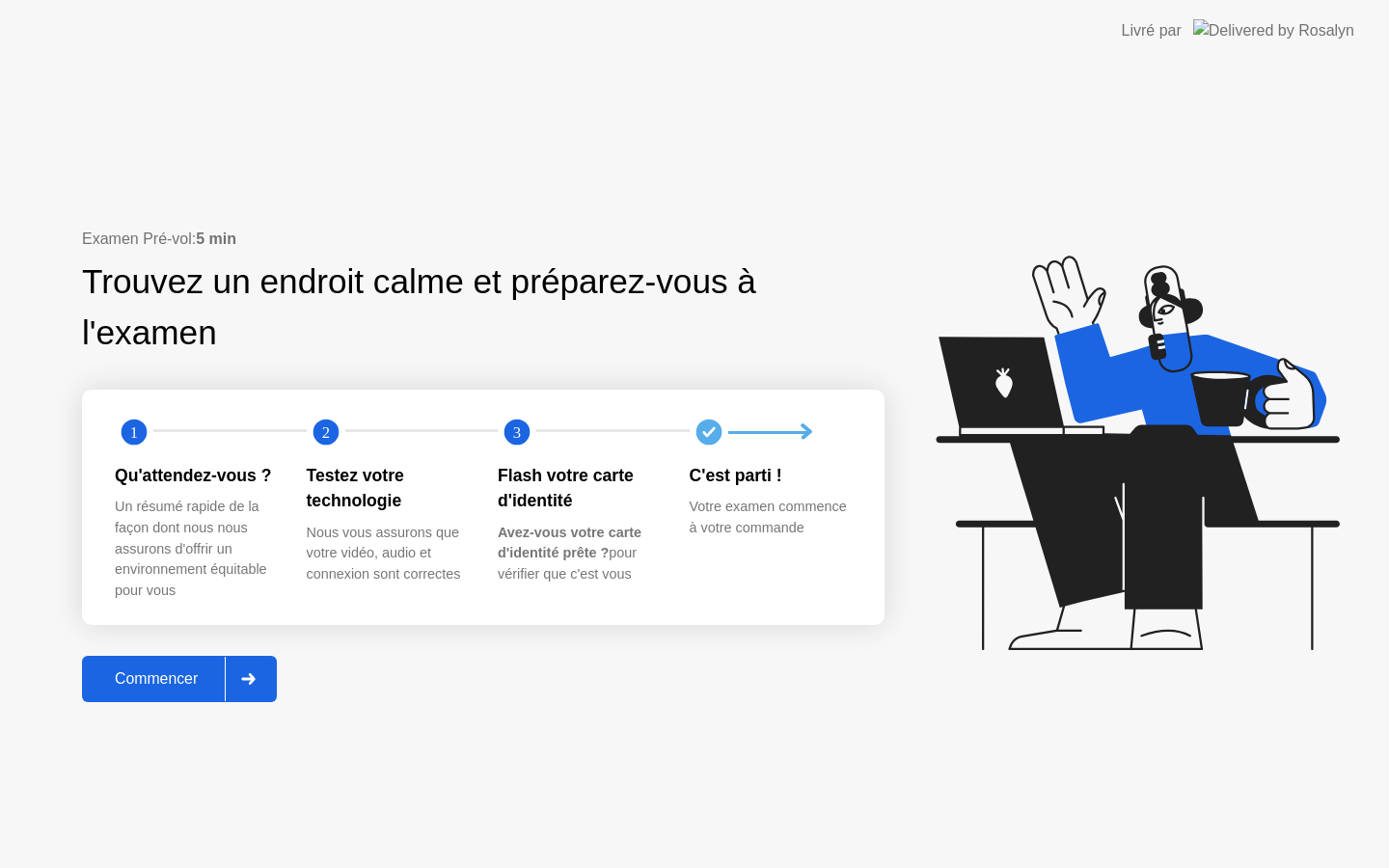
click at [188, 675] on div "Commencer" at bounding box center [156, 679] width 137 height 18
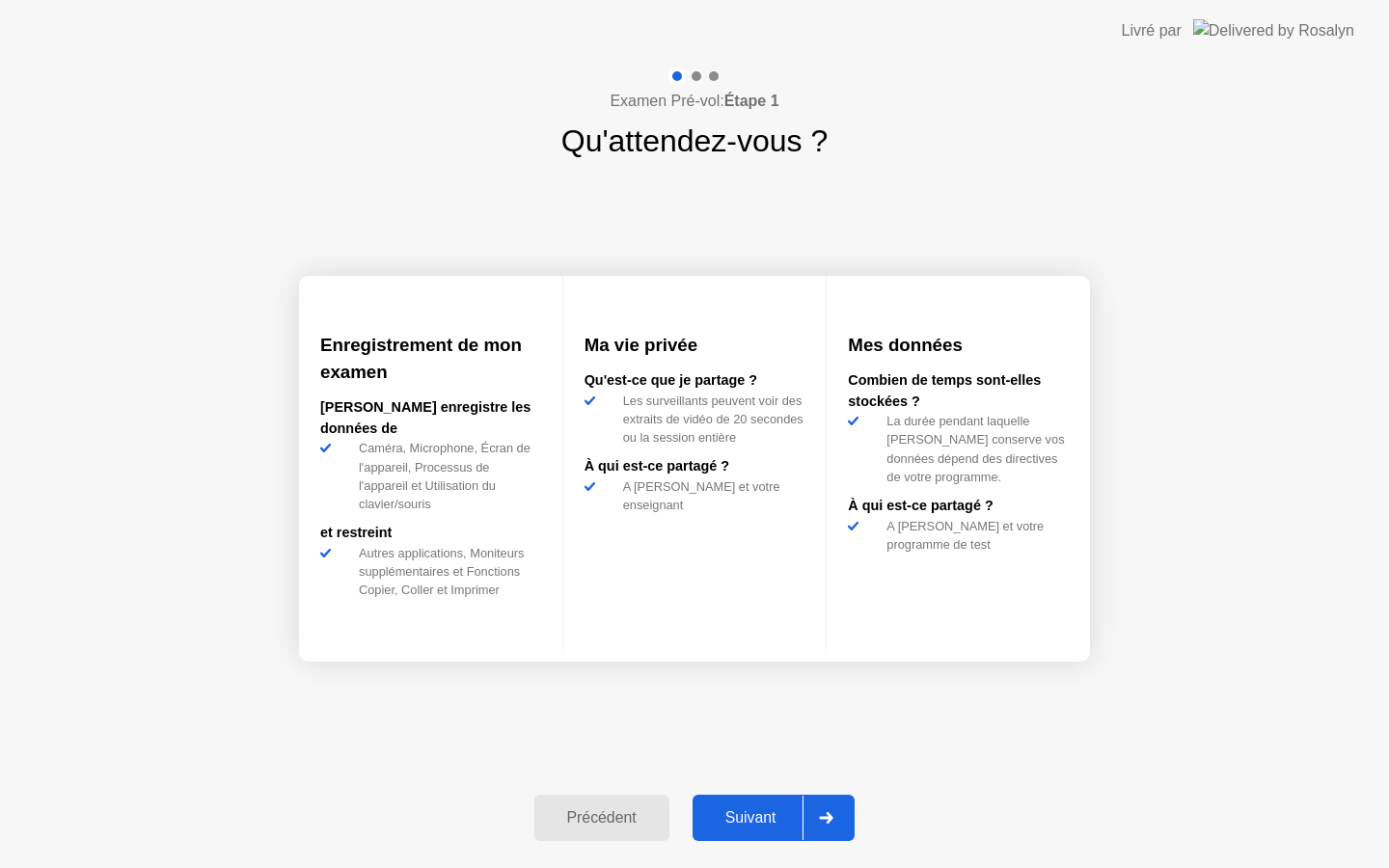
click at [781, 812] on div "Suivant" at bounding box center [751, 817] width 105 height 18
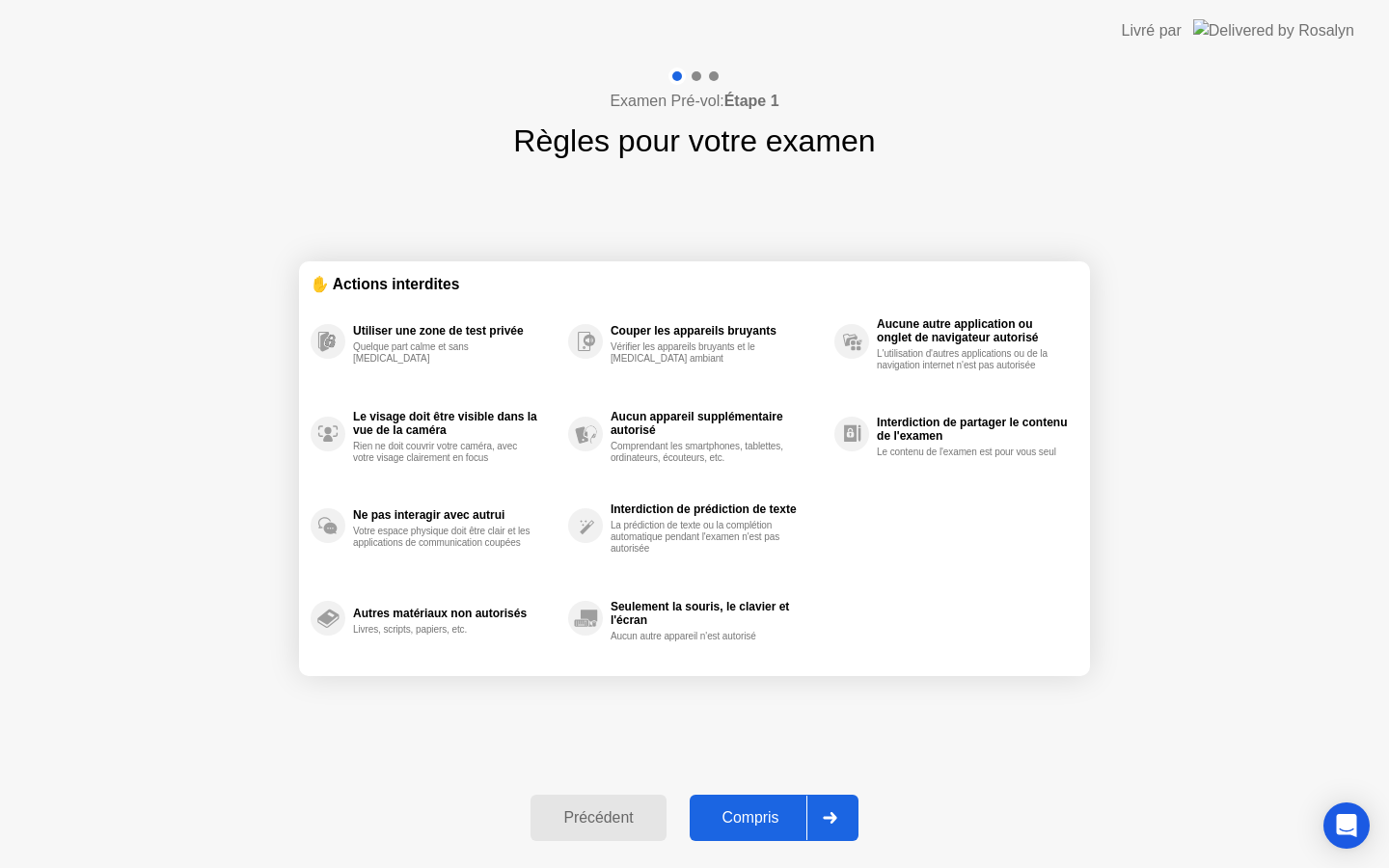
click at [781, 812] on div "Compris" at bounding box center [751, 817] width 111 height 18
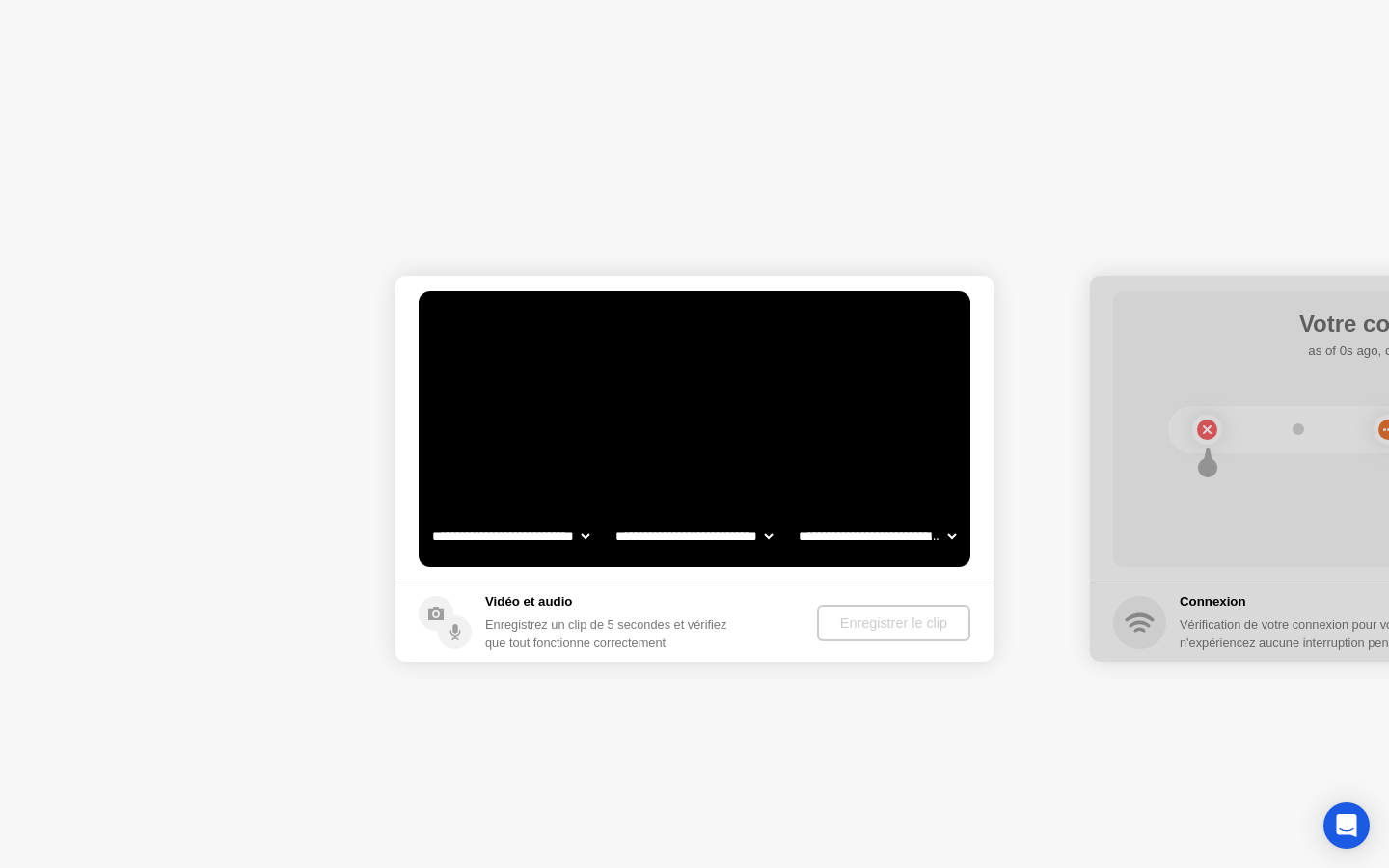
select select "**********"
select select "*******"
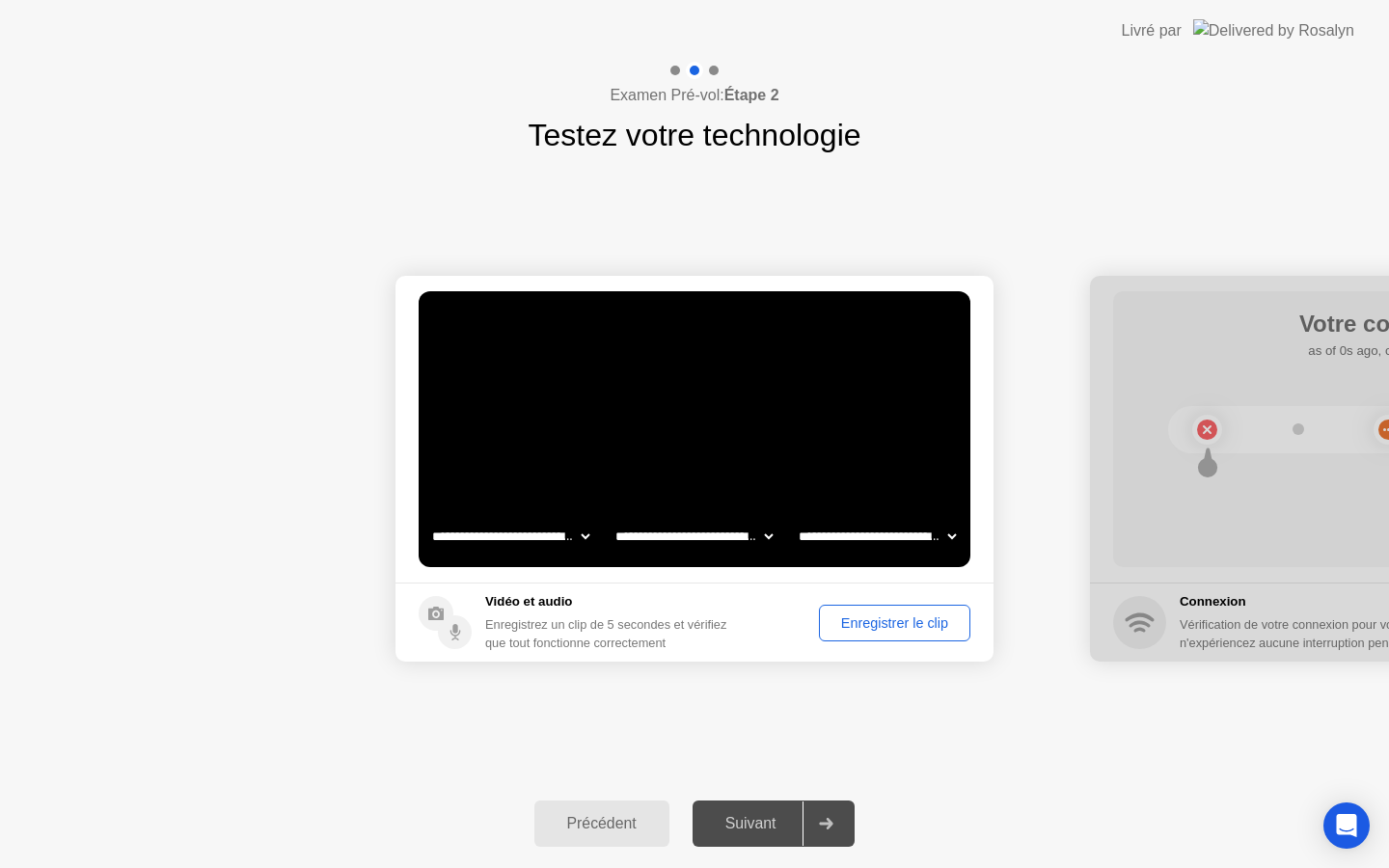
click at [869, 622] on div "Enregistrer le clip" at bounding box center [895, 623] width 138 height 16
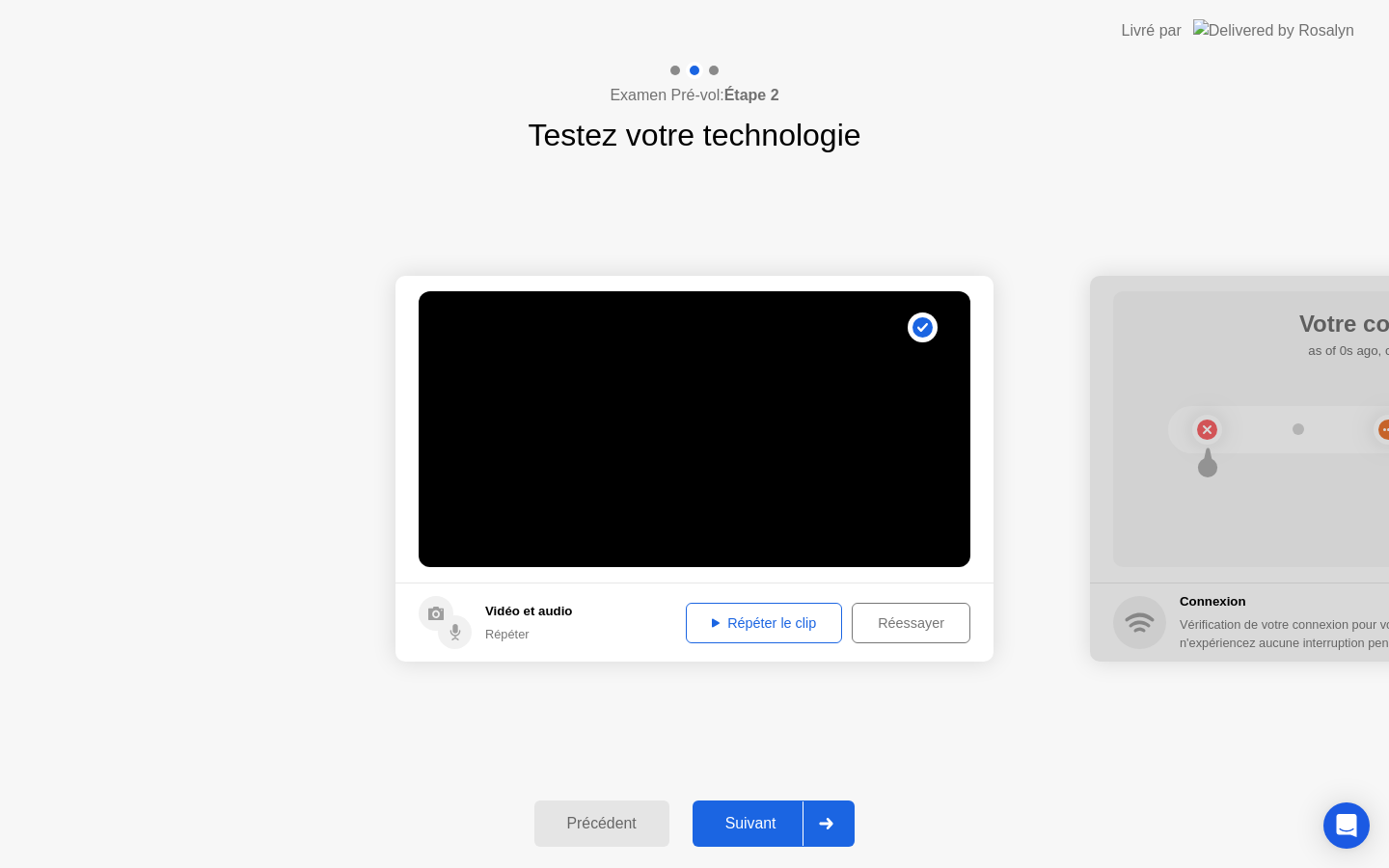
click at [744, 814] on div "Suivant" at bounding box center [751, 823] width 105 height 18
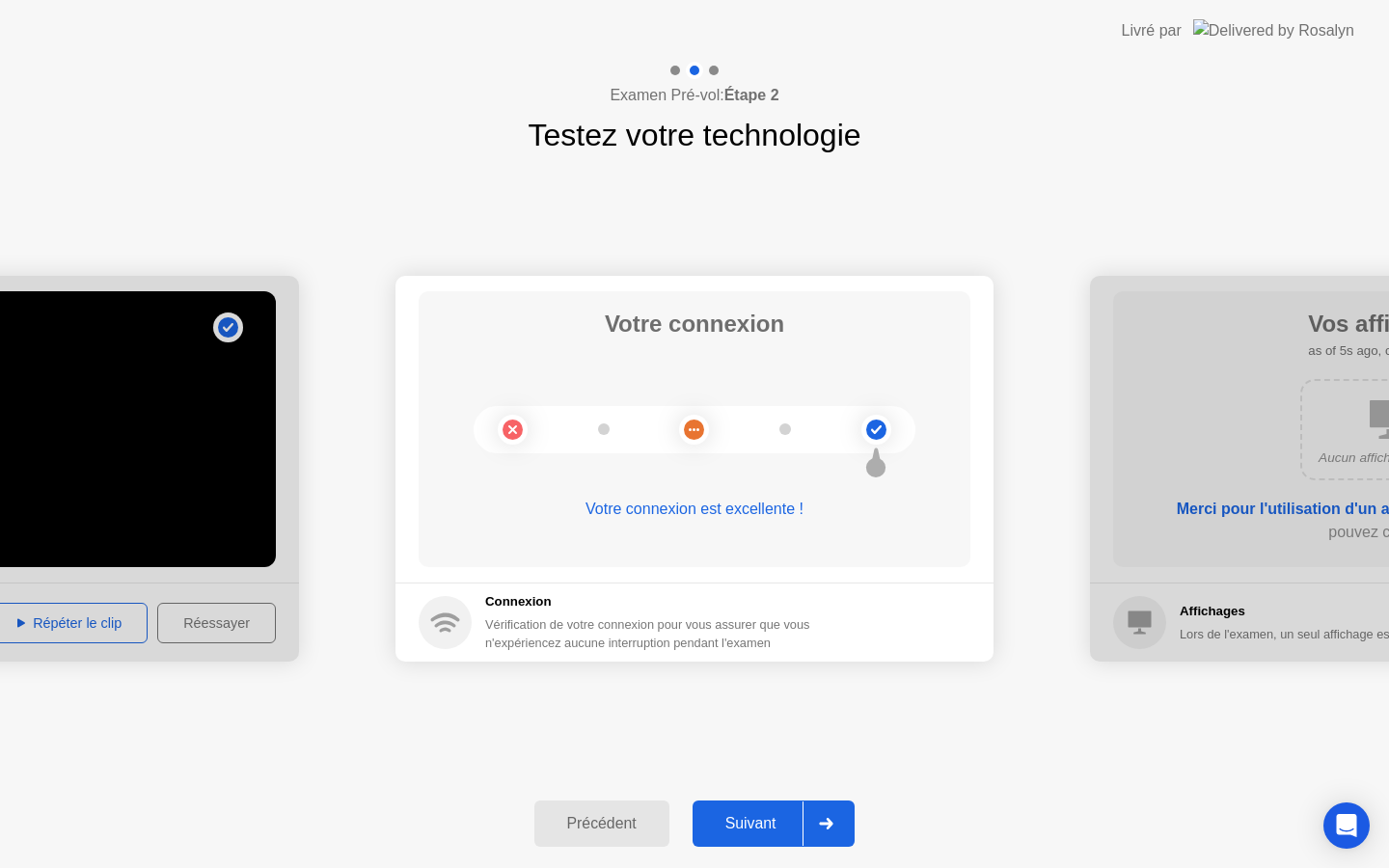
click at [744, 814] on div "Suivant" at bounding box center [751, 823] width 105 height 18
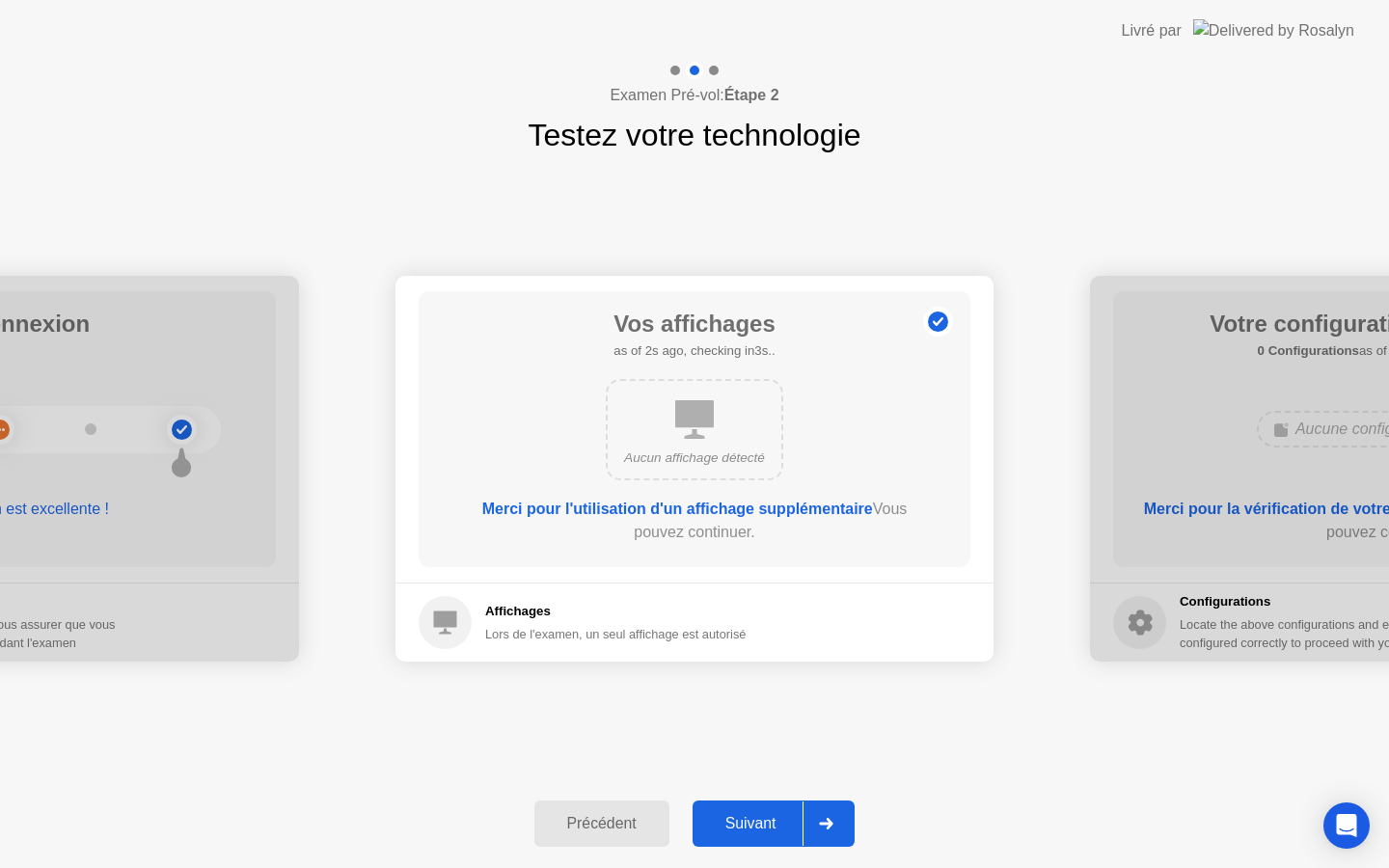
click at [744, 814] on div "Suivant" at bounding box center [751, 823] width 105 height 18
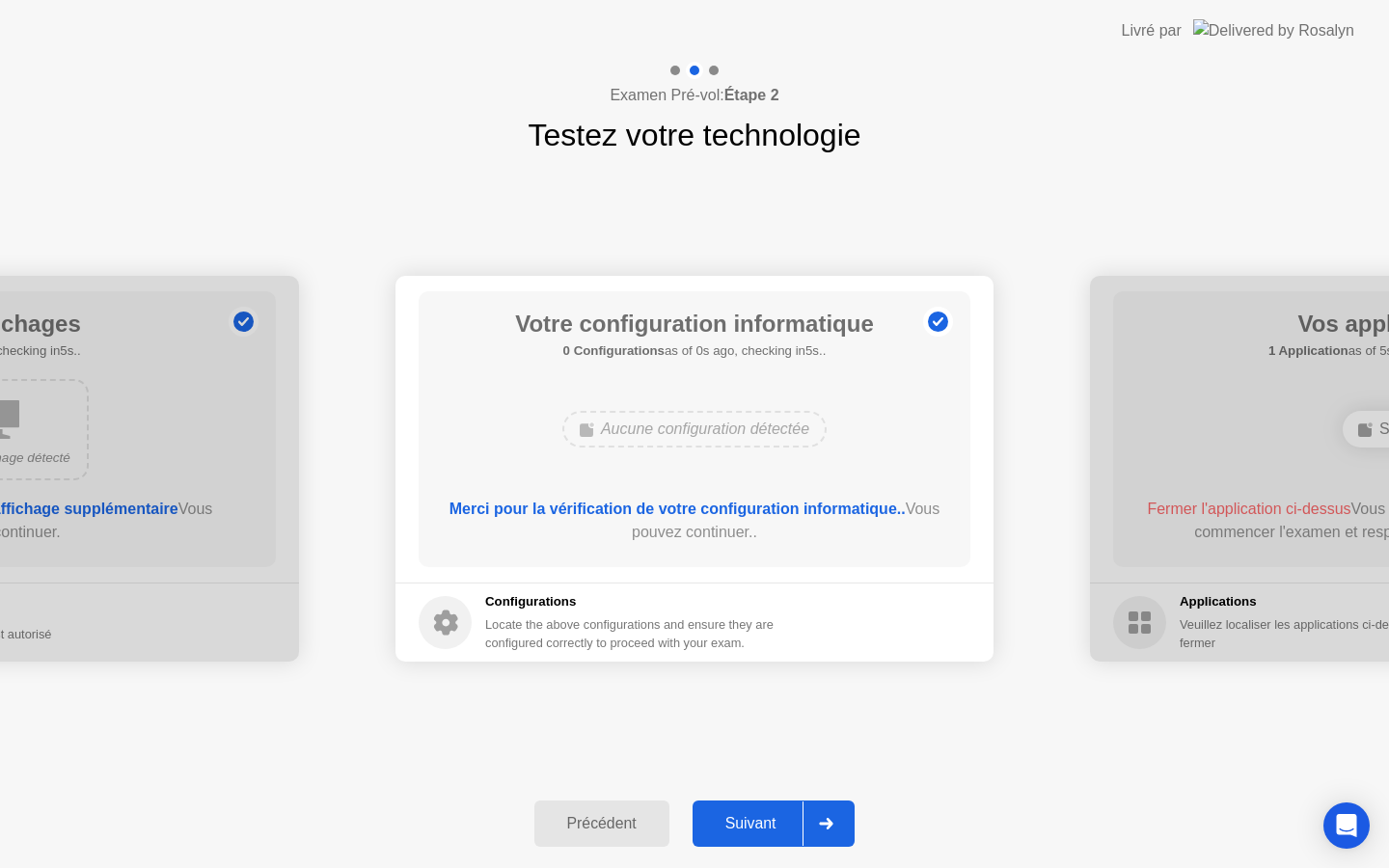
click at [744, 814] on div "Suivant" at bounding box center [751, 823] width 105 height 18
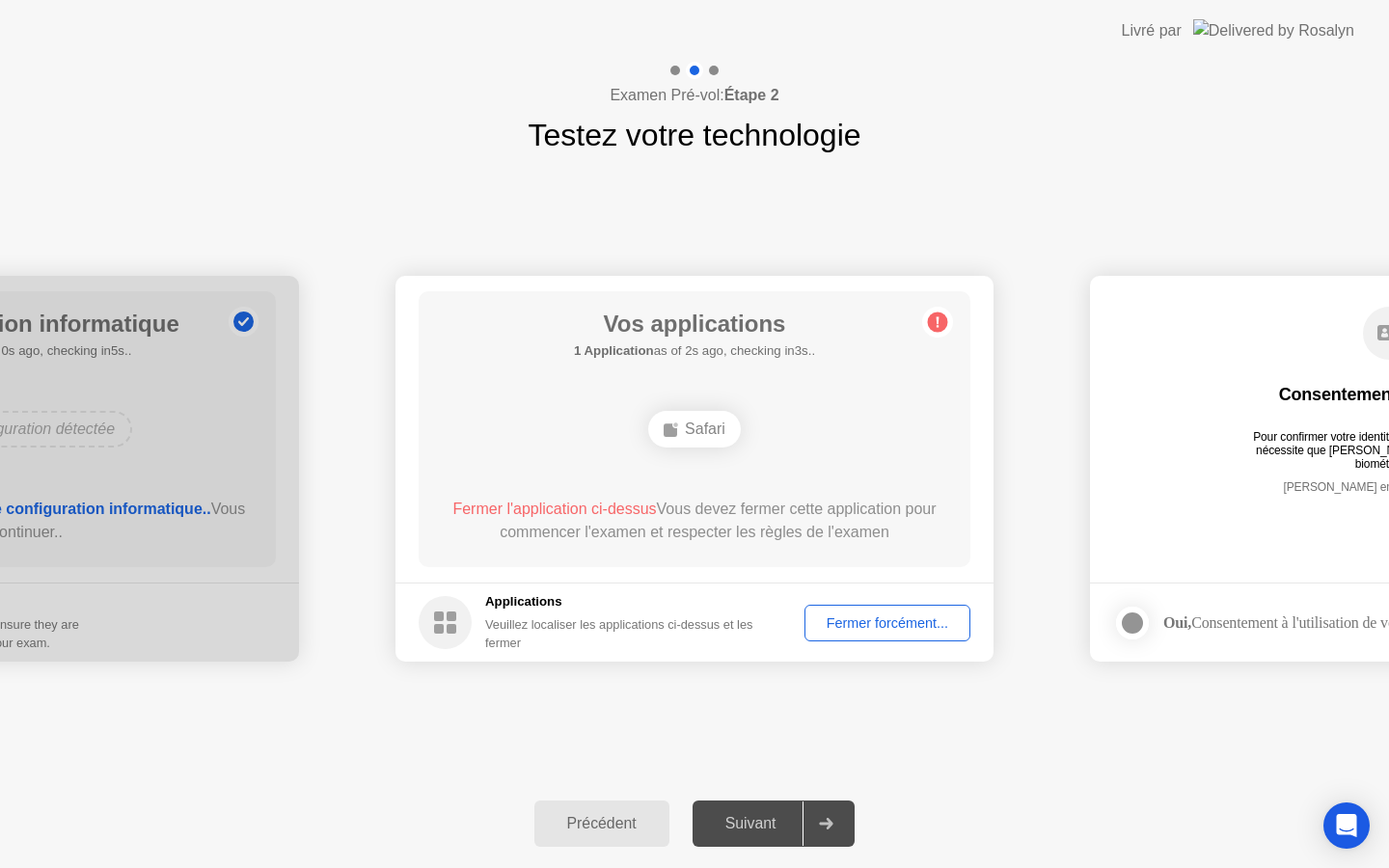
click at [857, 625] on div "Fermer forcément..." at bounding box center [887, 623] width 152 height 16
click at [810, 811] on div at bounding box center [825, 823] width 46 height 45
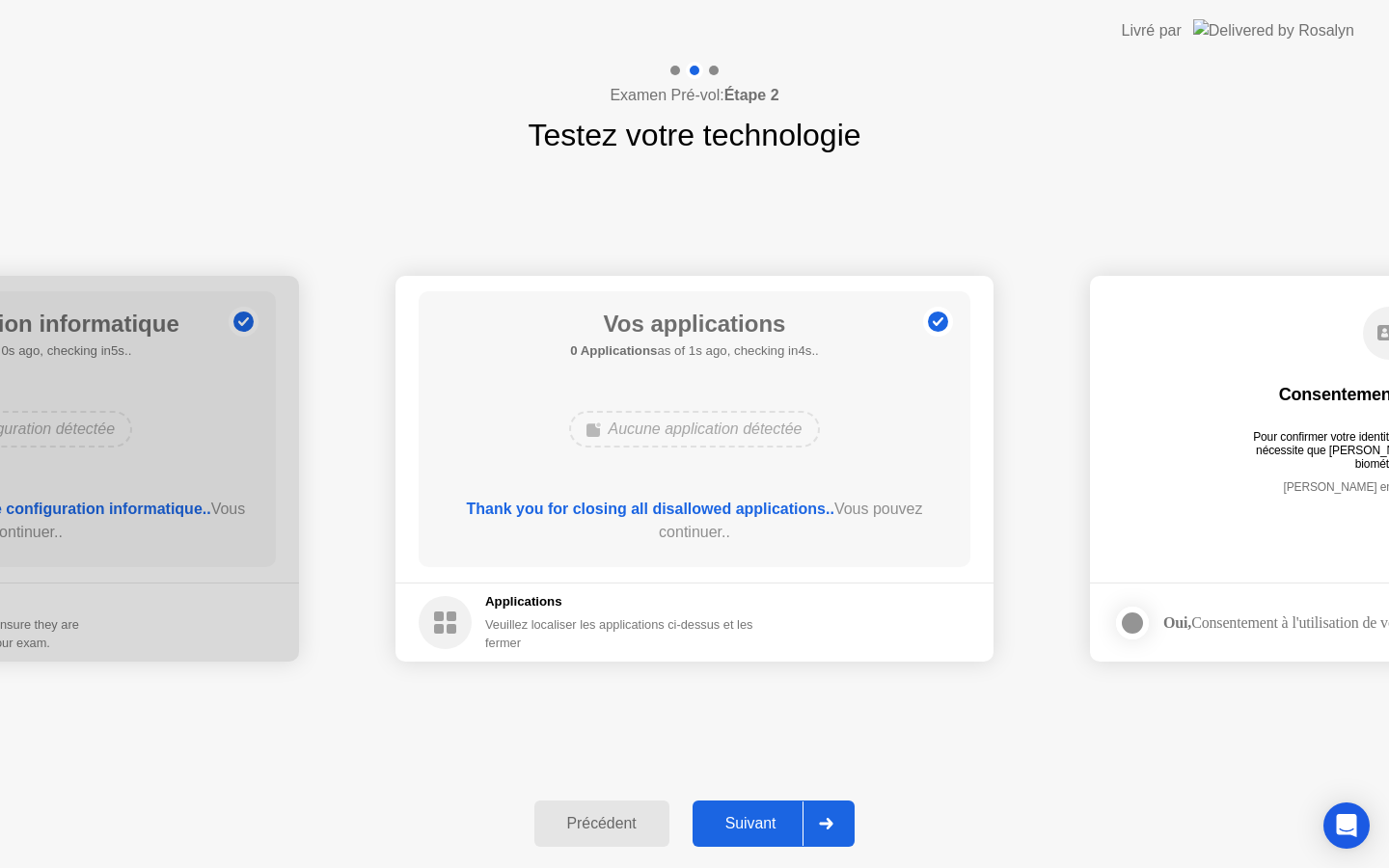
click at [810, 811] on div at bounding box center [825, 823] width 46 height 45
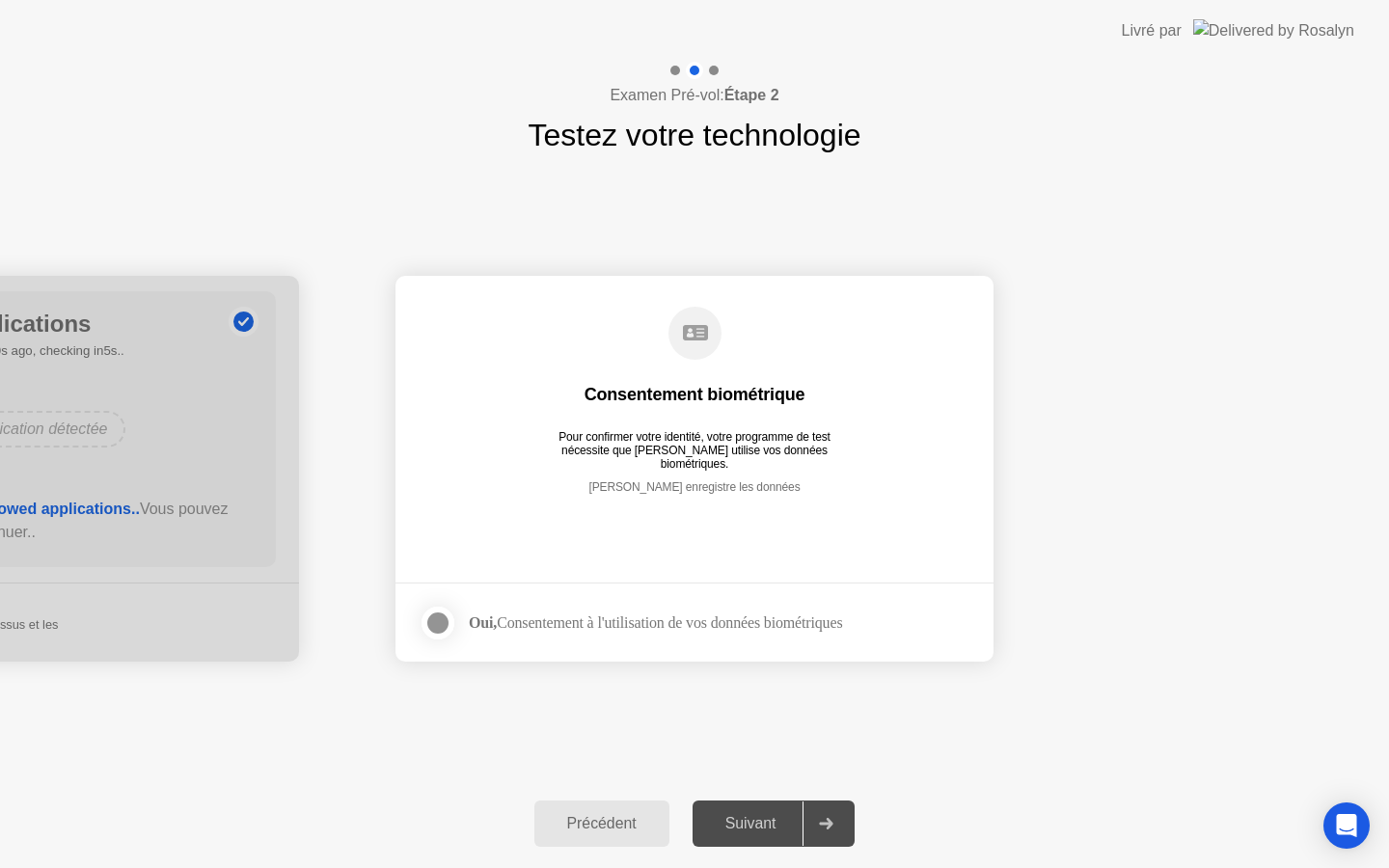
click at [446, 631] on div at bounding box center [438, 623] width 23 height 23
click at [771, 824] on div "Suivant" at bounding box center [751, 823] width 105 height 18
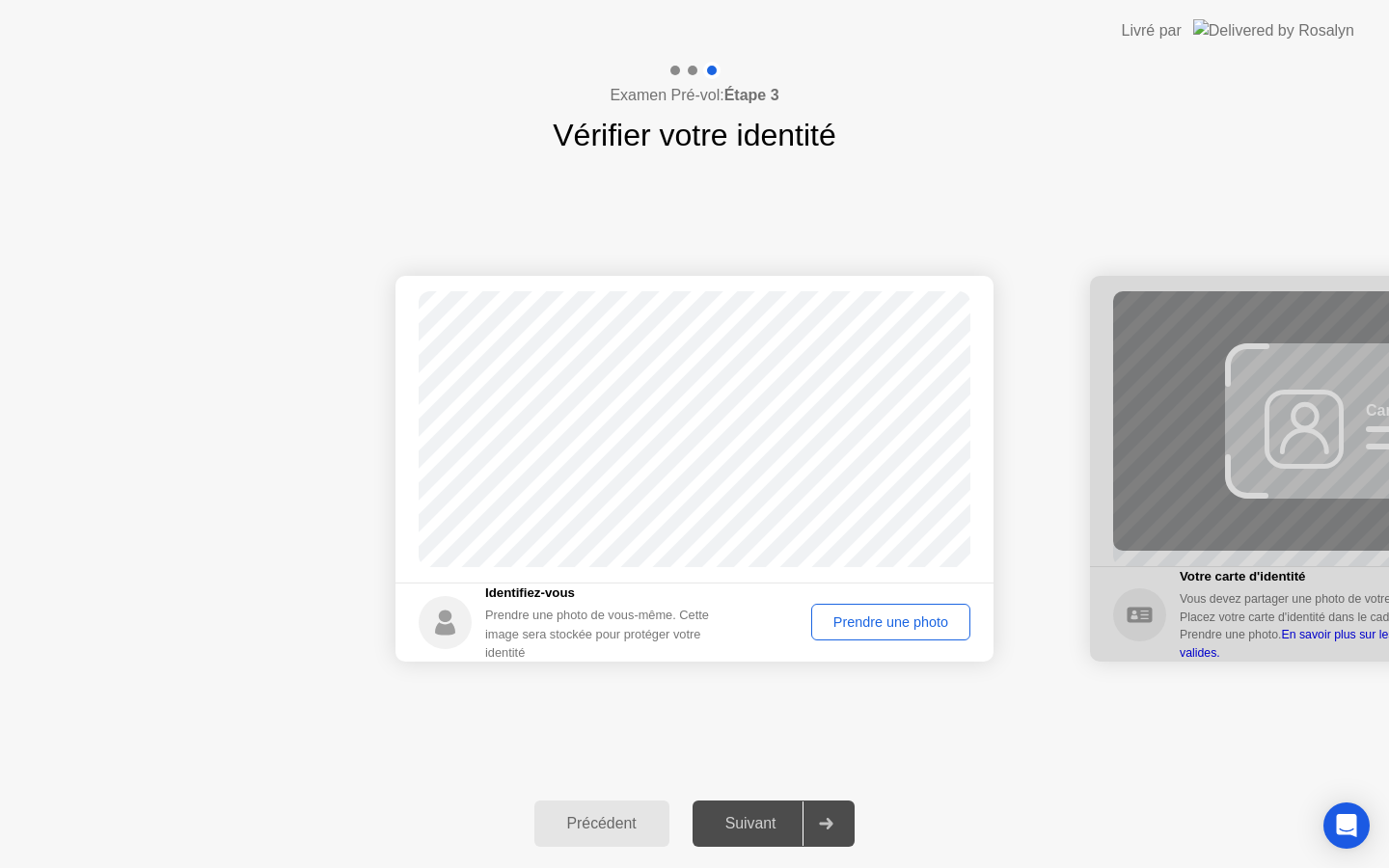
click at [907, 621] on div "Prendre une photo" at bounding box center [890, 622] width 145 height 16
click at [793, 819] on div "Suivant" at bounding box center [751, 823] width 105 height 18
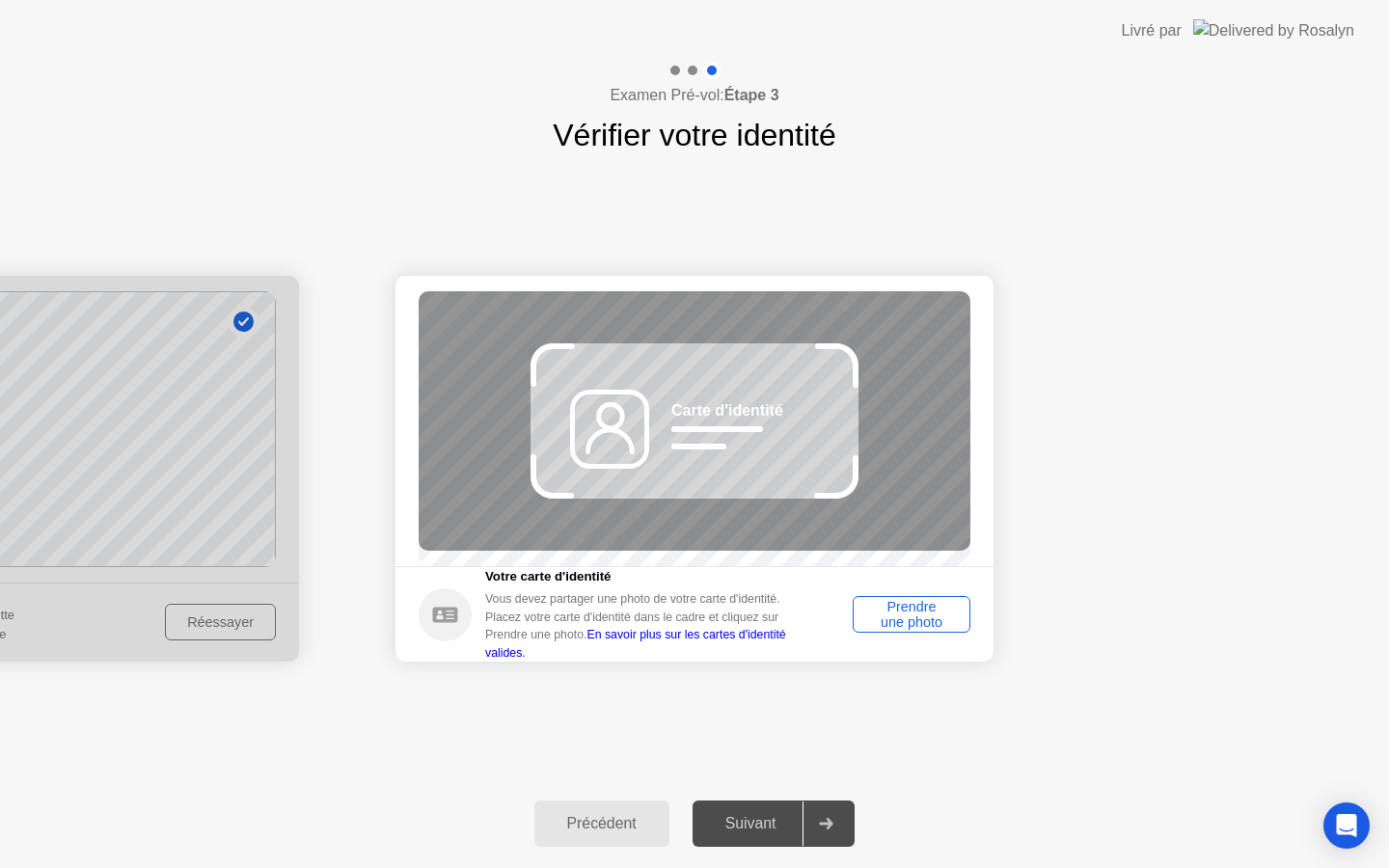
click at [265, 627] on div at bounding box center [0, 469] width 598 height 386
click at [595, 821] on div "Précédent" at bounding box center [601, 823] width 124 height 18
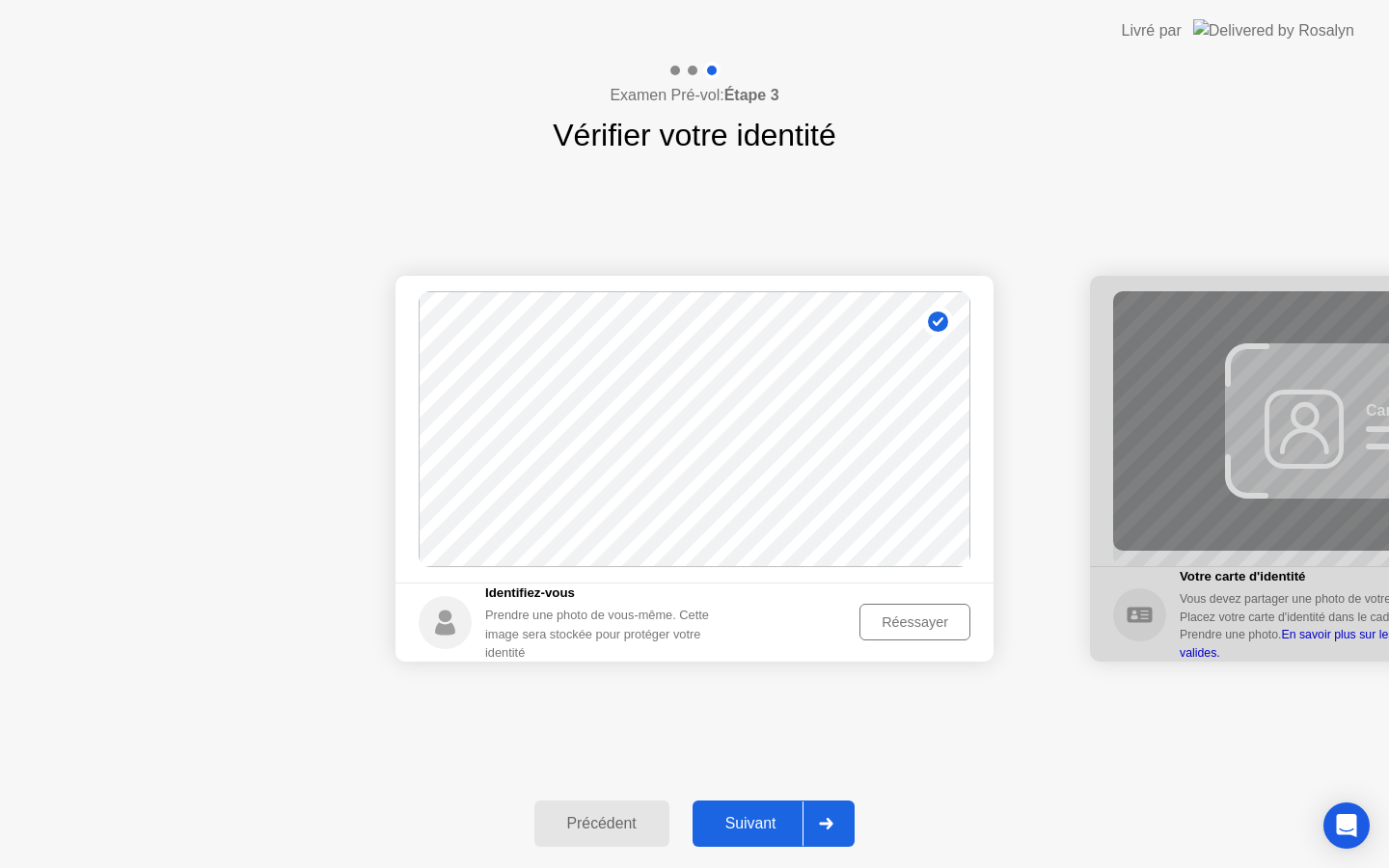
click at [898, 628] on div "Réessayer" at bounding box center [915, 622] width 97 height 16
click at [613, 819] on div "Précédent" at bounding box center [601, 823] width 124 height 18
select select "**********"
select select "*******"
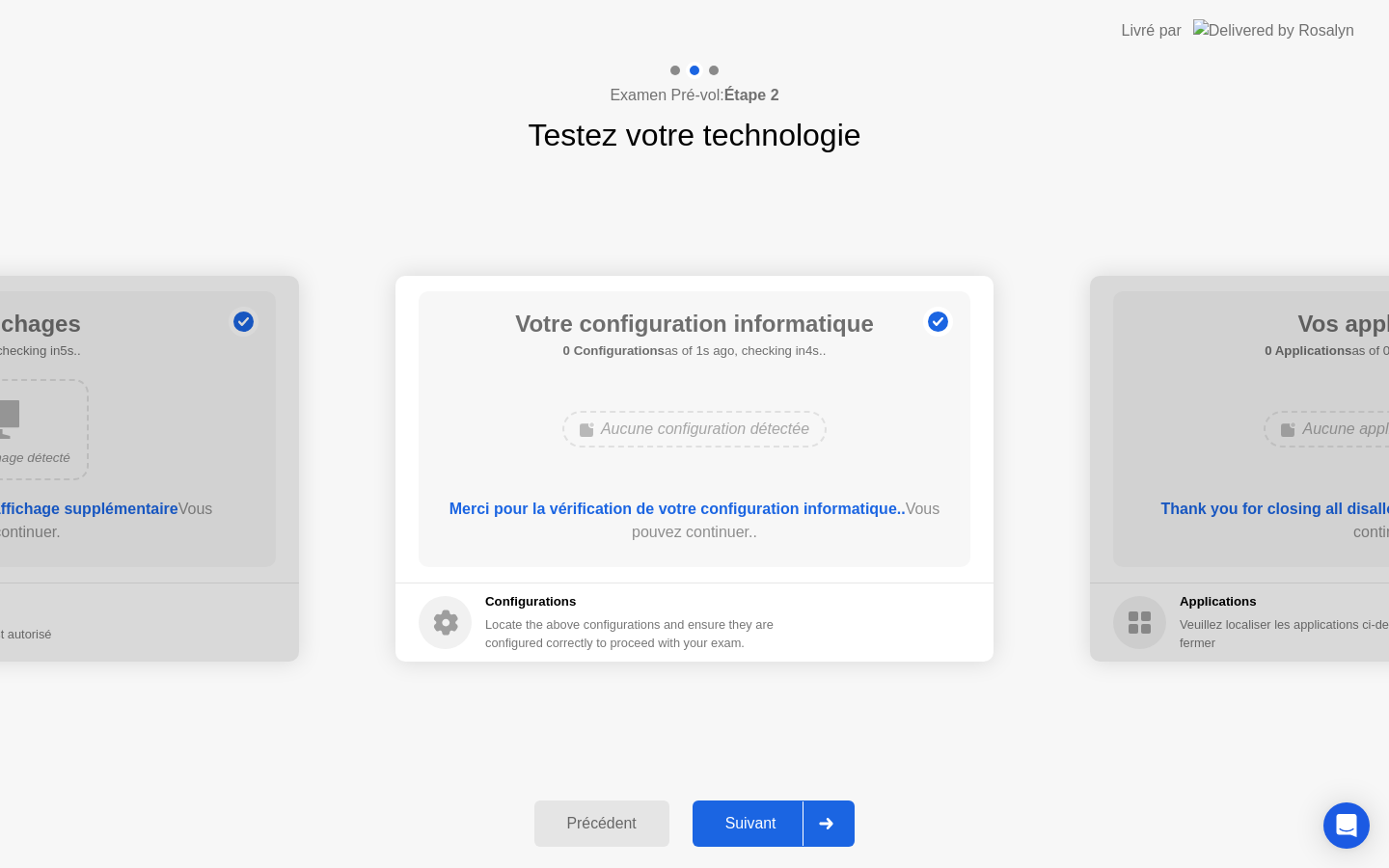
click at [812, 822] on div at bounding box center [825, 823] width 46 height 45
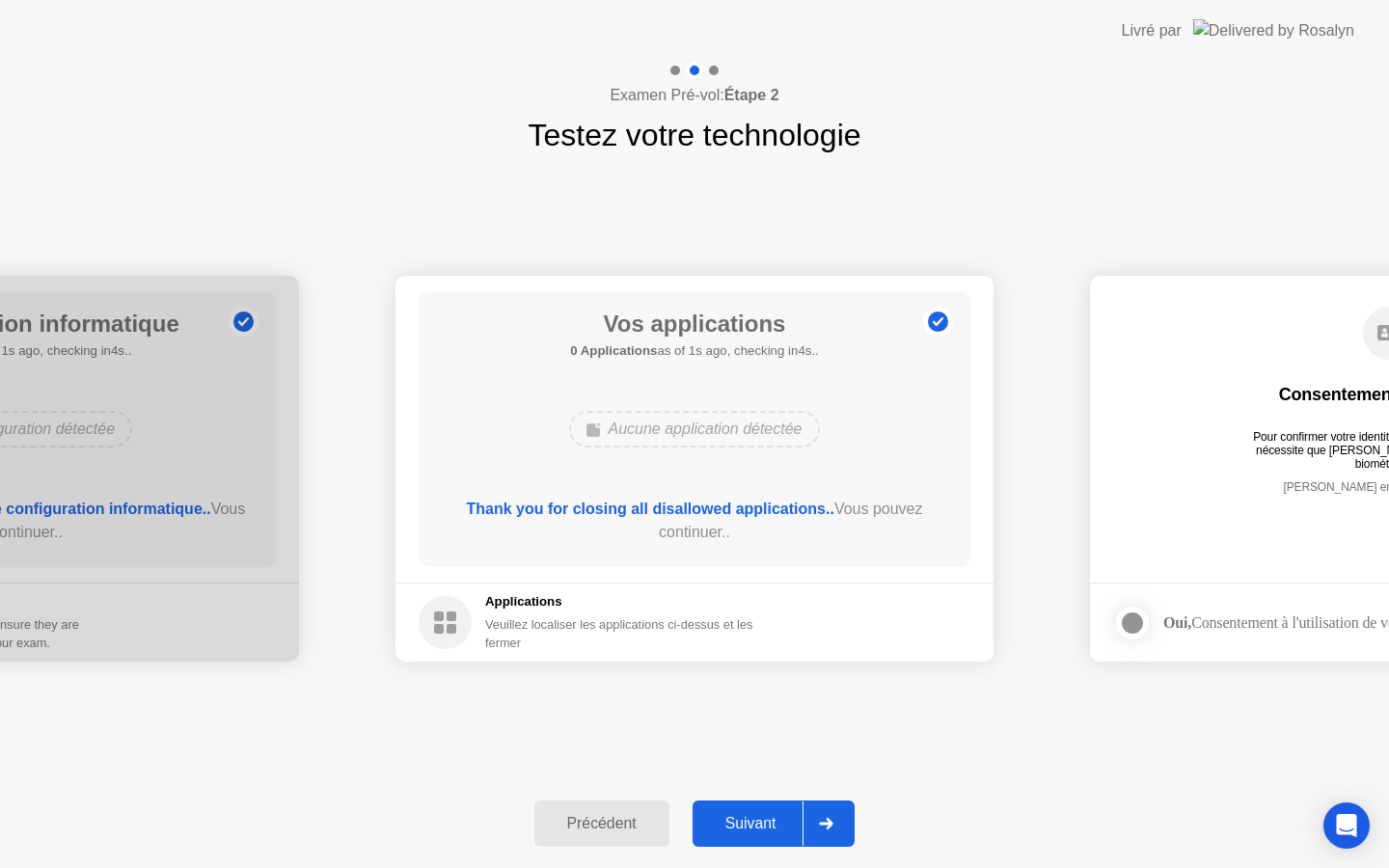
click at [812, 822] on div at bounding box center [825, 823] width 46 height 45
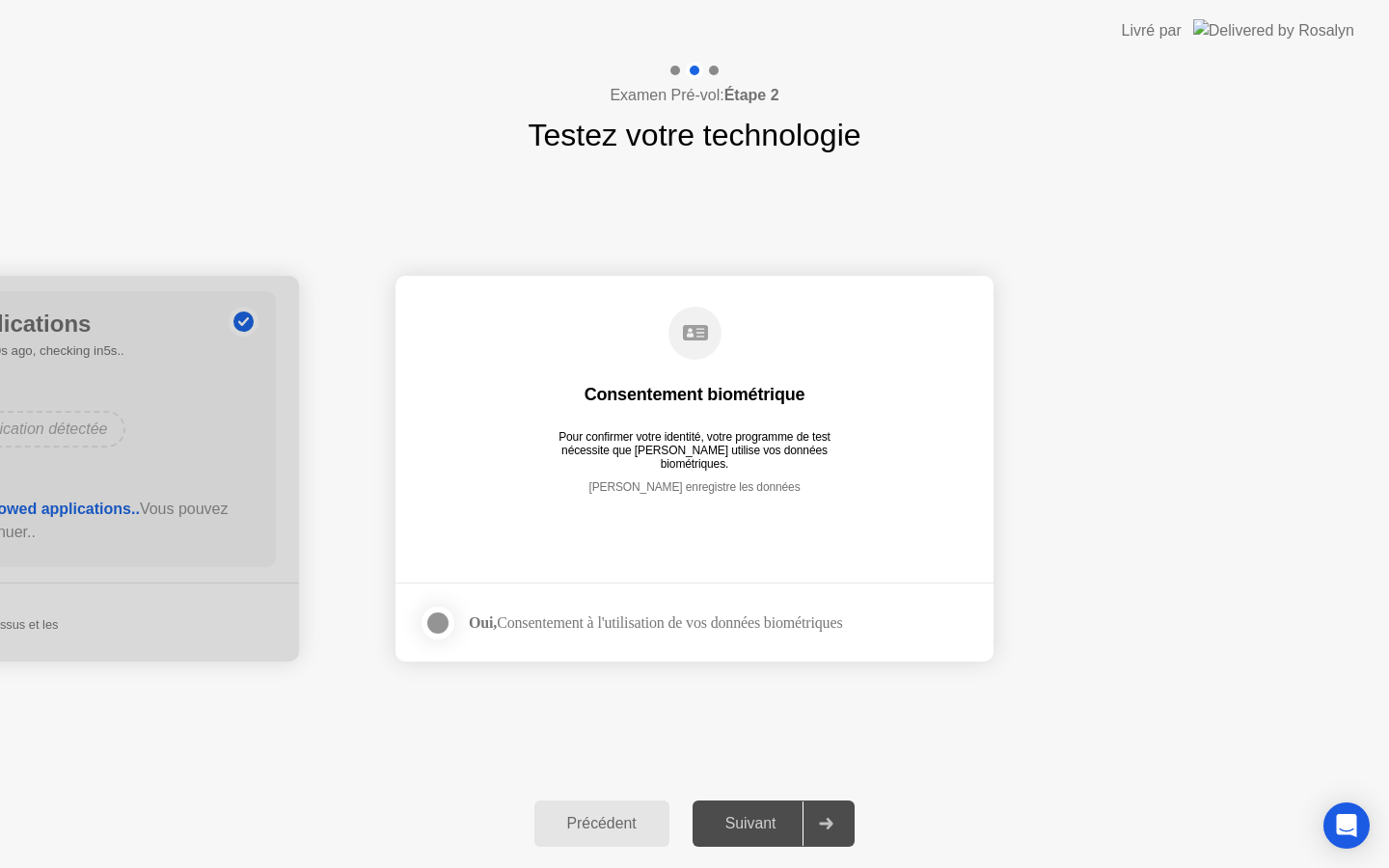
click at [447, 623] on div at bounding box center [438, 623] width 23 height 23
click at [823, 813] on div at bounding box center [825, 823] width 46 height 45
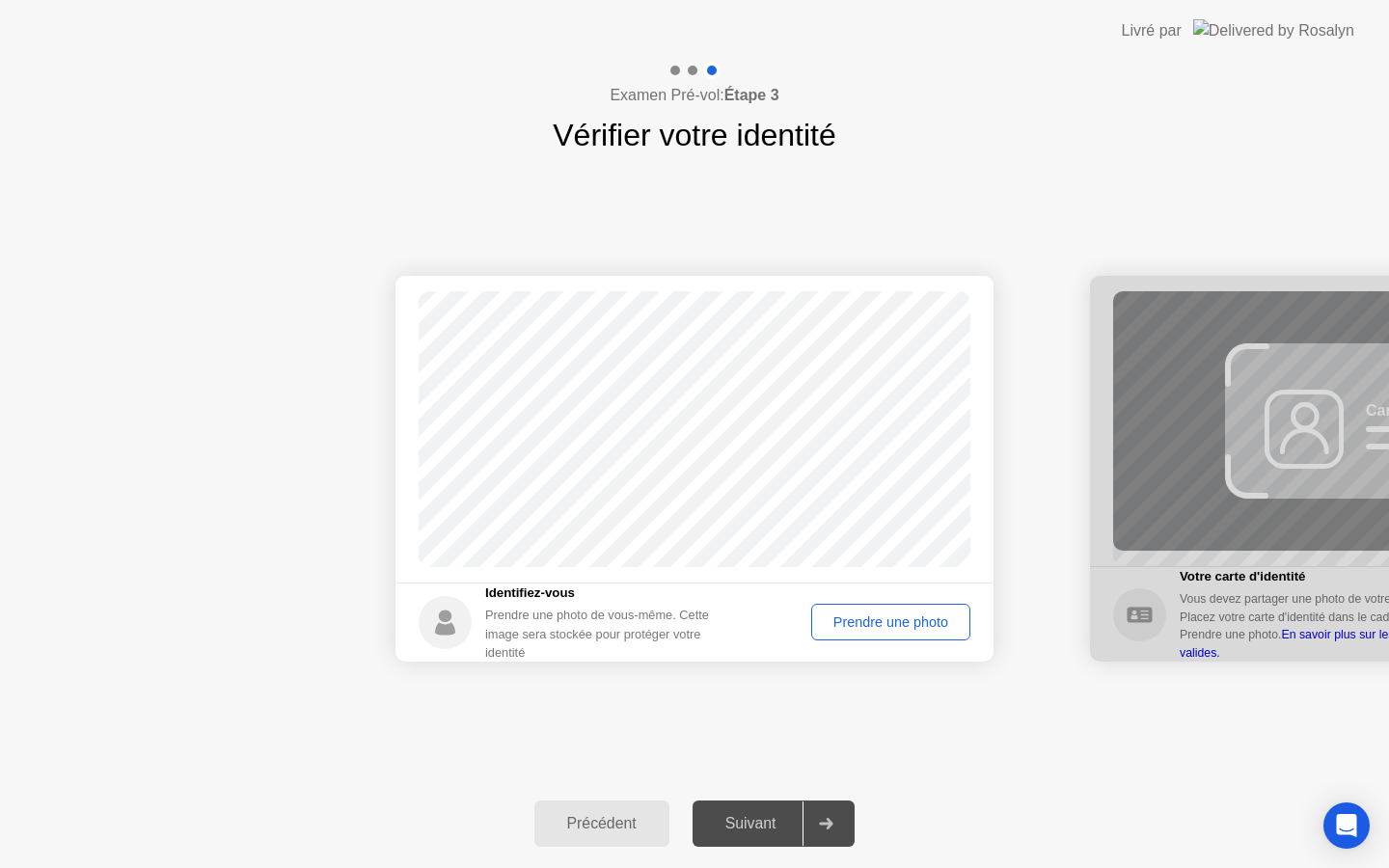
click at [868, 625] on div "Prendre une photo" at bounding box center [890, 622] width 145 height 16
click at [842, 807] on div at bounding box center [825, 823] width 46 height 45
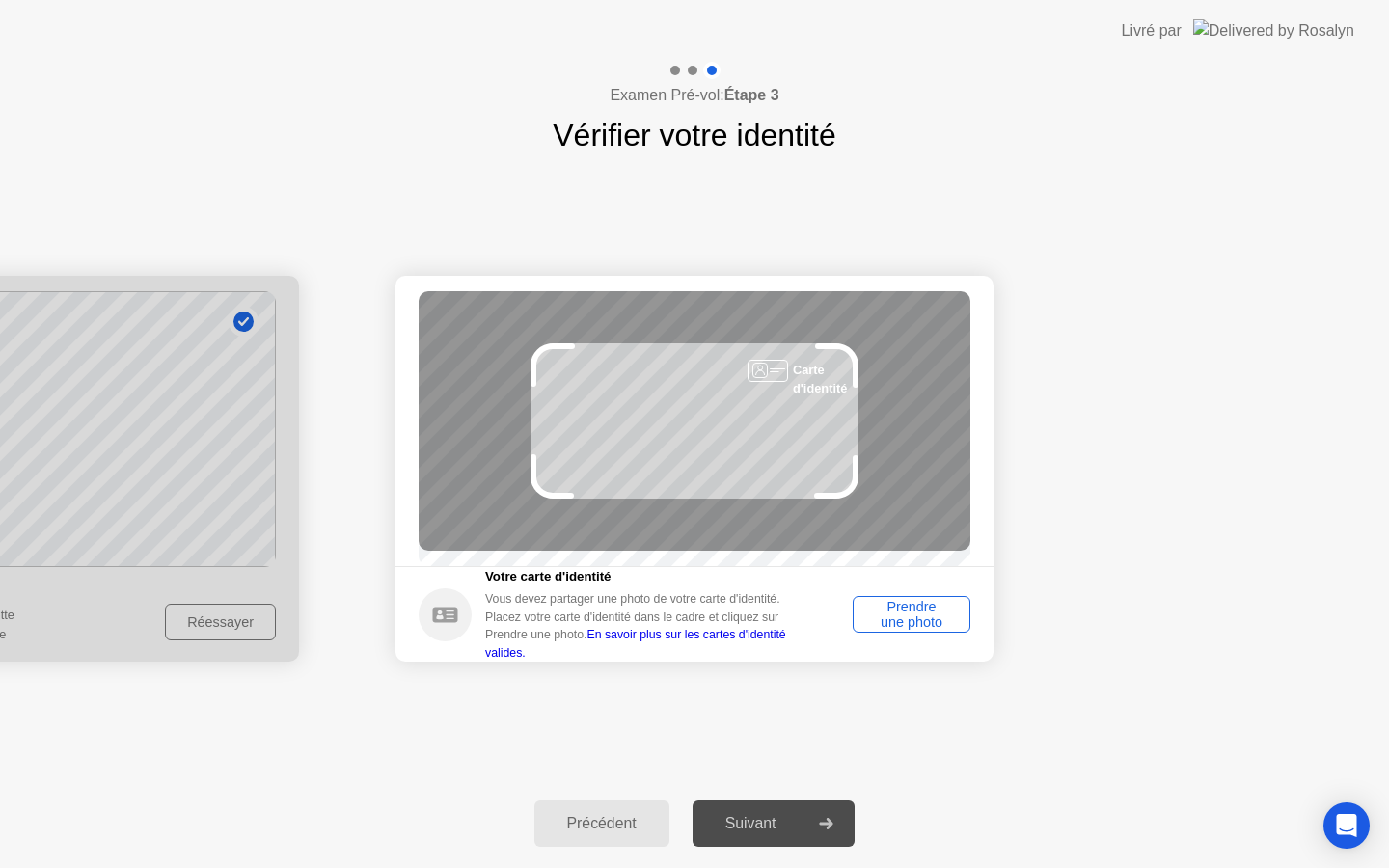
click at [907, 629] on div "Prendre une photo" at bounding box center [911, 615] width 104 height 31
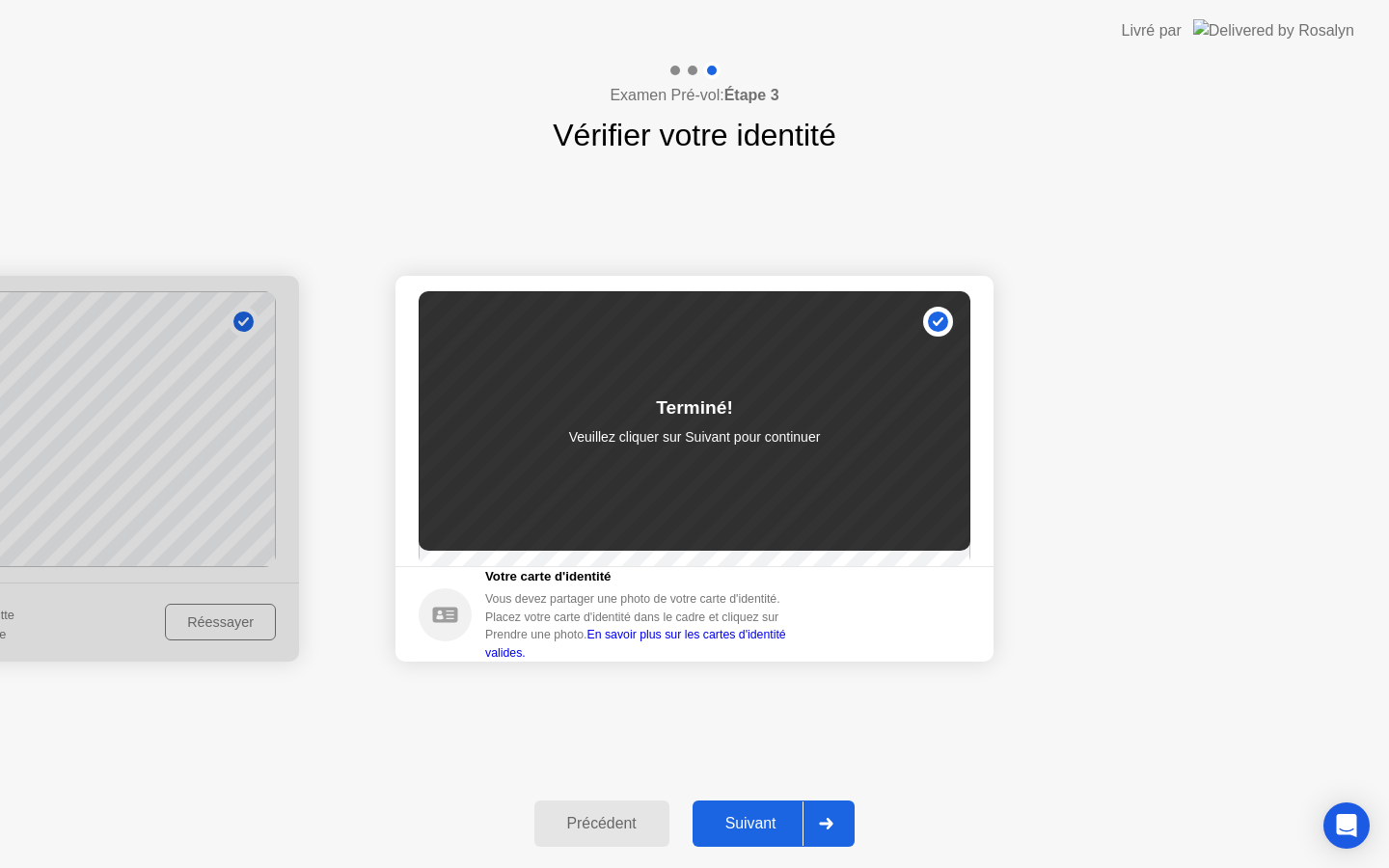
click at [805, 810] on button "Suivant" at bounding box center [774, 822] width 163 height 46
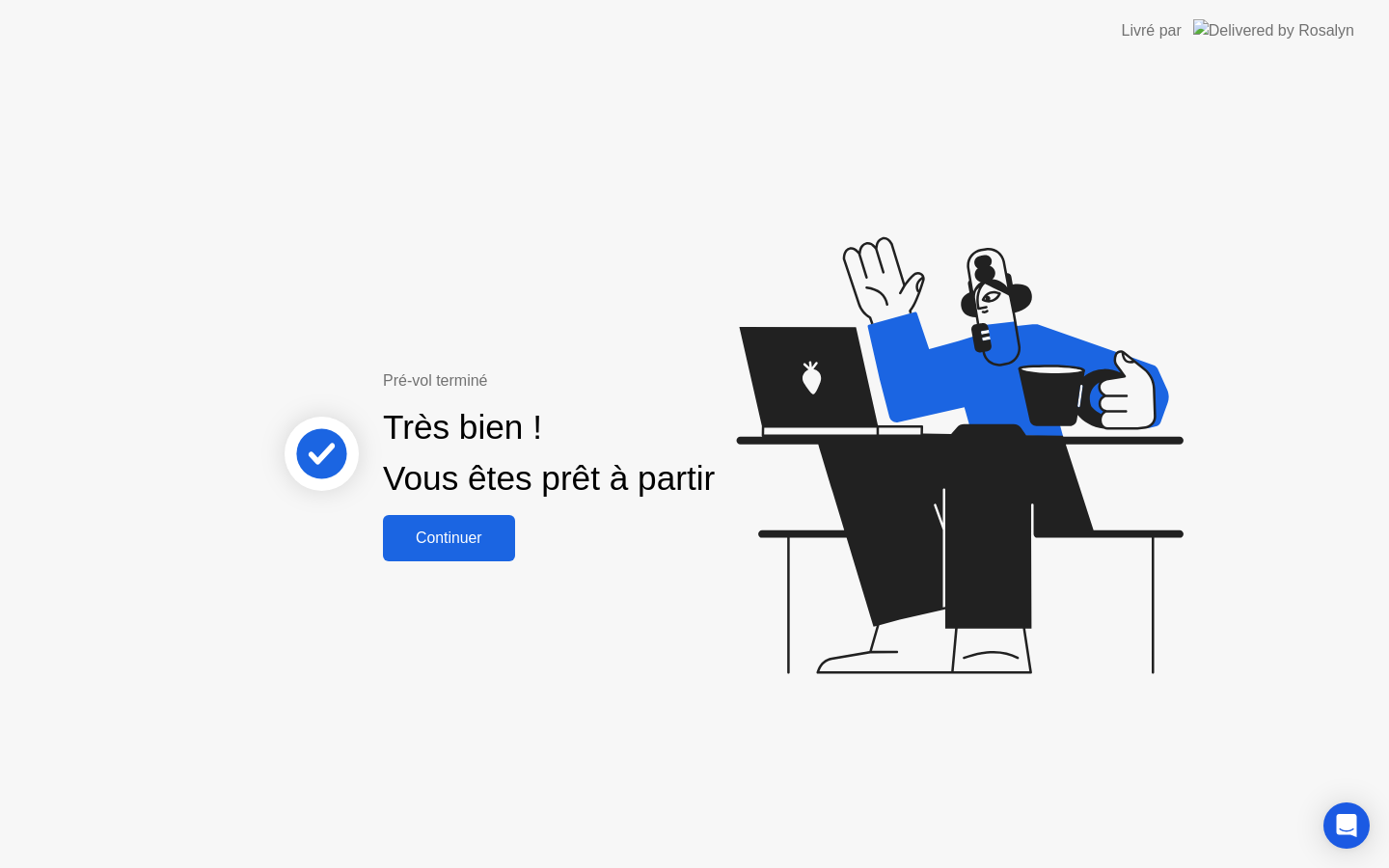
click at [433, 544] on div "Continuer" at bounding box center [449, 538] width 121 height 18
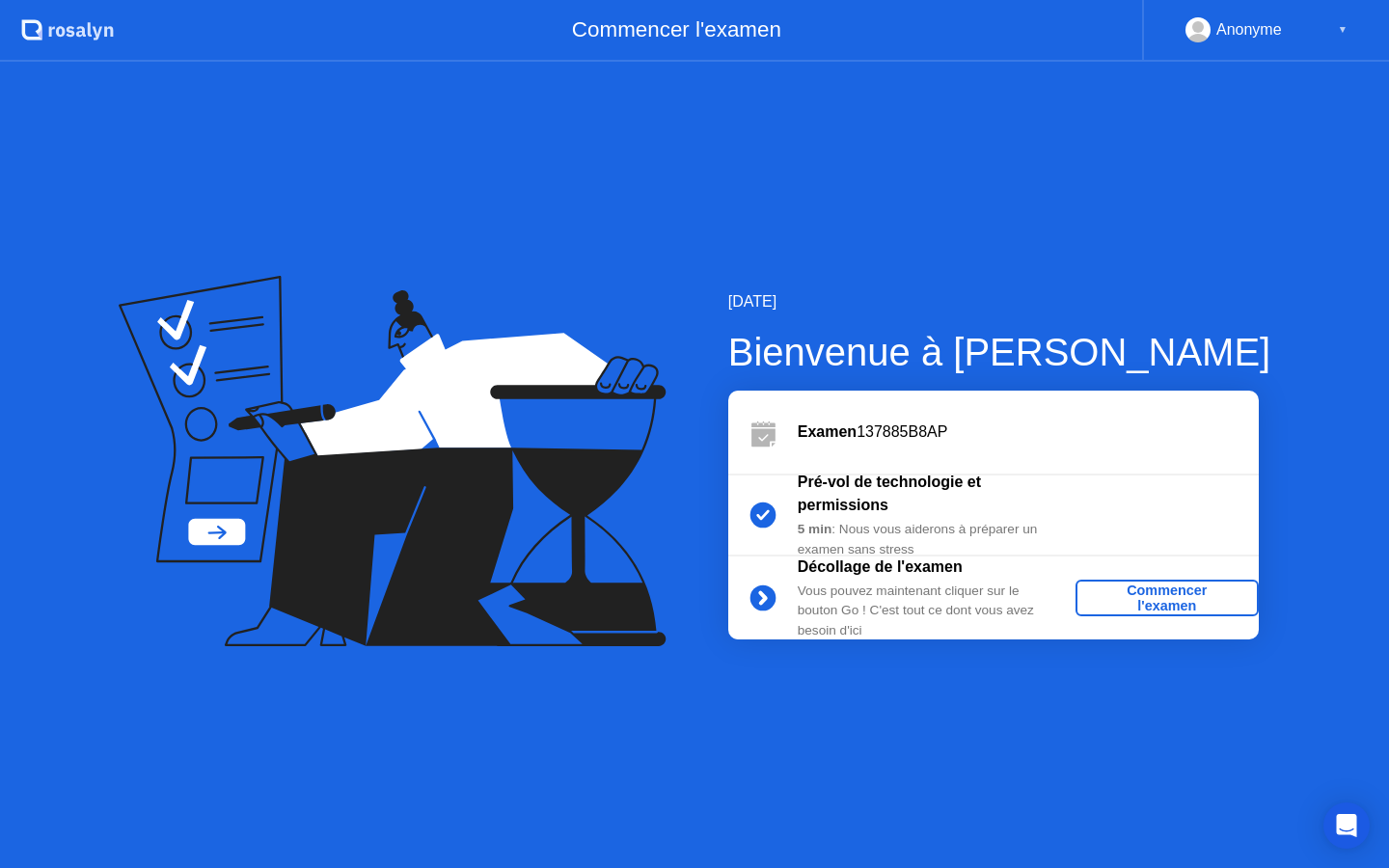
click at [1170, 592] on div "Commencer l'examen" at bounding box center [1167, 598] width 168 height 31
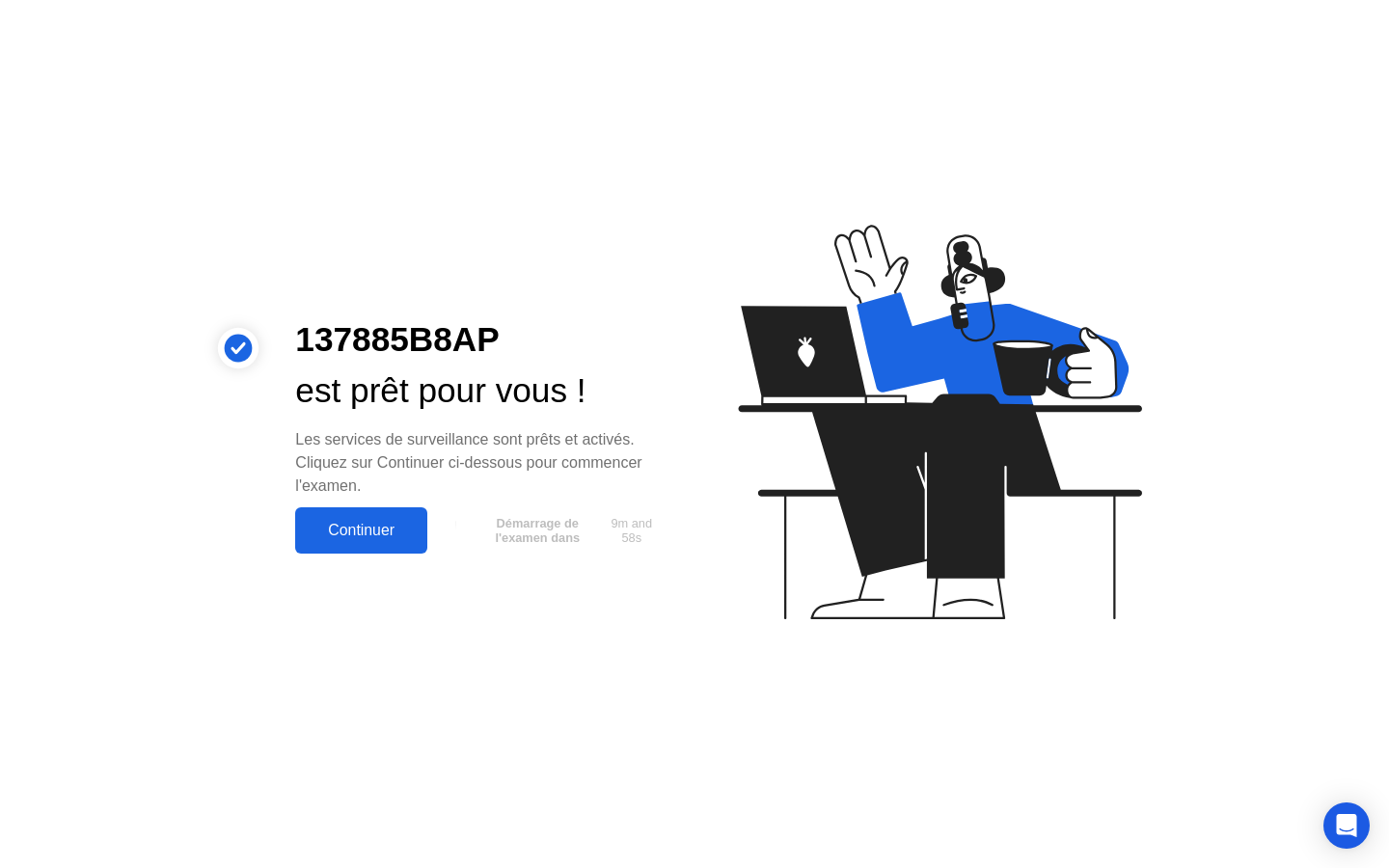
click at [416, 530] on div "Continuer" at bounding box center [362, 530] width 121 height 18
